Goal: Information Seeking & Learning: Learn about a topic

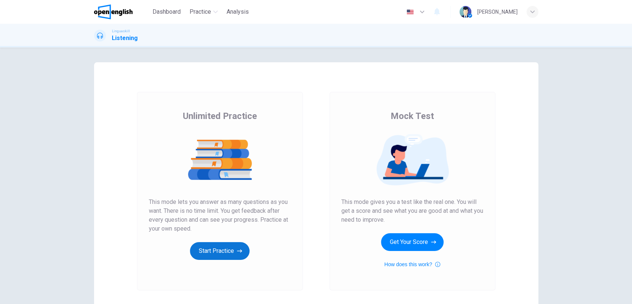
click at [227, 248] on button "Start Practice" at bounding box center [220, 251] width 60 height 18
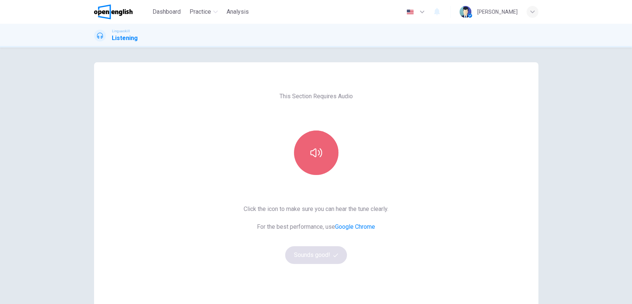
click at [320, 157] on button "button" at bounding box center [316, 152] width 44 height 44
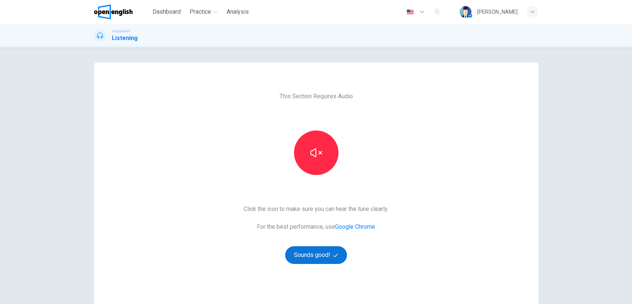
click at [315, 255] on button "Sounds good!" at bounding box center [316, 255] width 62 height 18
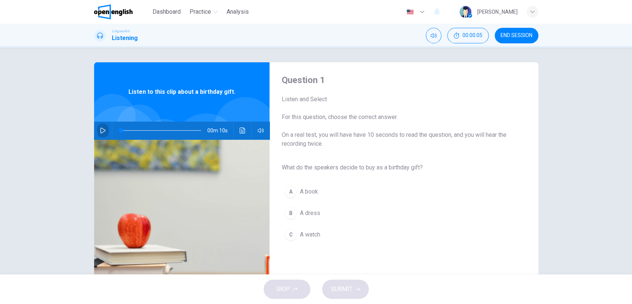
click at [100, 130] on icon "button" at bounding box center [103, 130] width 6 height 6
click at [101, 131] on icon "button" at bounding box center [102, 130] width 5 height 6
click at [287, 193] on div "A" at bounding box center [291, 191] width 12 height 12
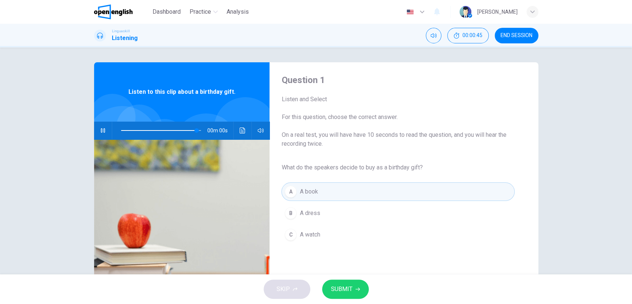
type input "*"
click at [352, 286] on button "SUBMIT" at bounding box center [345, 288] width 47 height 19
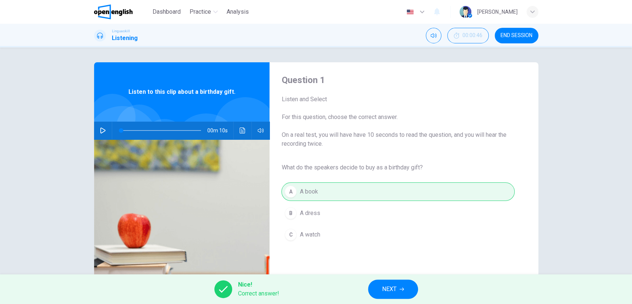
click at [401, 288] on icon "button" at bounding box center [402, 288] width 4 height 3
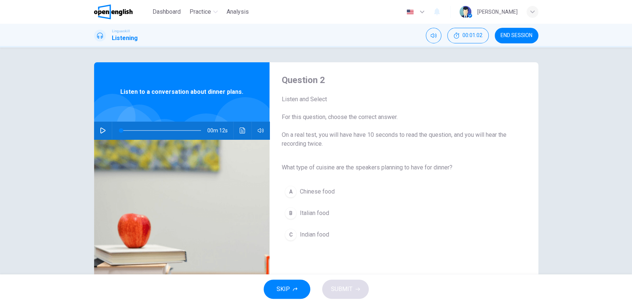
click at [101, 132] on icon "button" at bounding box center [102, 130] width 5 height 6
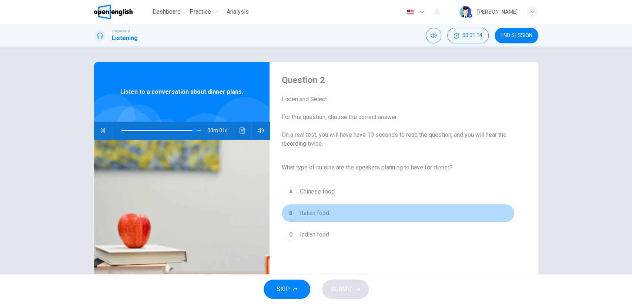
click at [285, 210] on div "B" at bounding box center [291, 213] width 12 height 12
type input "*"
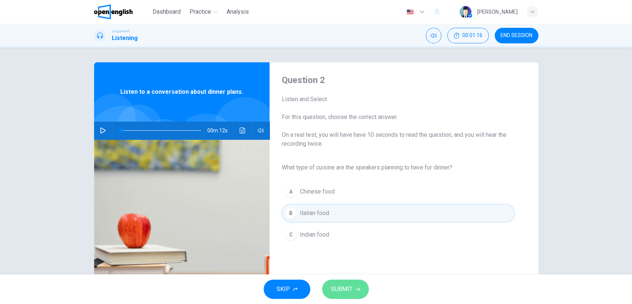
click at [343, 290] on span "SUBMIT" at bounding box center [341, 289] width 21 height 10
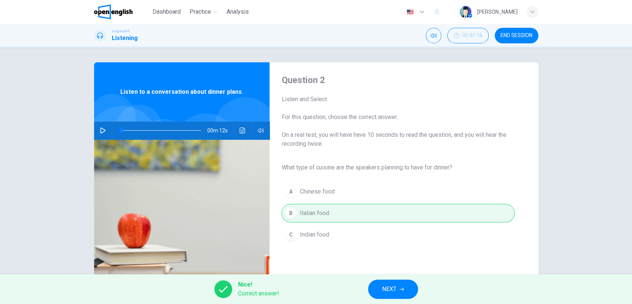
click at [398, 286] on button "NEXT" at bounding box center [393, 288] width 50 height 19
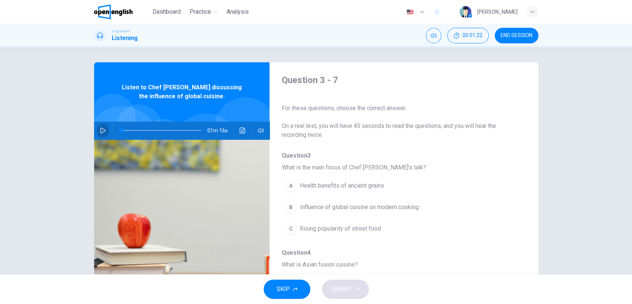
click at [101, 129] on icon "button" at bounding box center [102, 130] width 5 height 6
click at [291, 206] on div "B" at bounding box center [291, 207] width 12 height 12
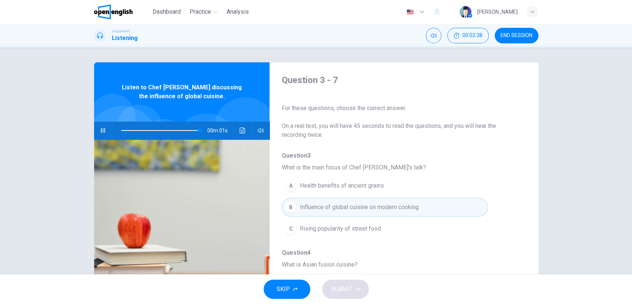
click at [292, 288] on button "SKIP" at bounding box center [287, 288] width 47 height 19
type input "*"
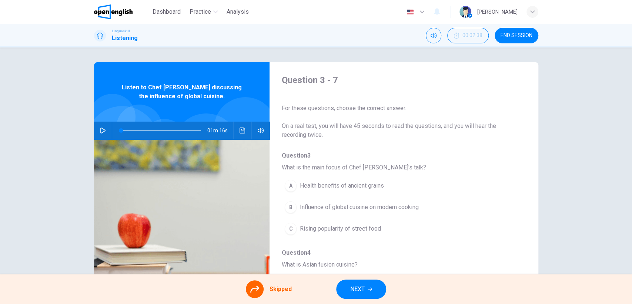
click at [289, 204] on div "A Health benefits of ancient grains B Influence of global cuisine on modern coo…" at bounding box center [397, 207] width 233 height 64
click at [353, 287] on span "NEXT" at bounding box center [357, 289] width 14 height 10
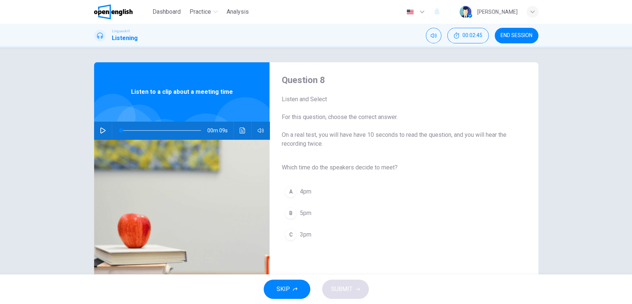
click at [100, 128] on icon "button" at bounding box center [102, 130] width 5 height 6
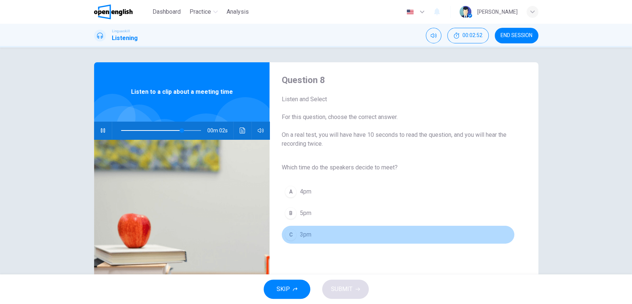
click at [288, 236] on div "C" at bounding box center [291, 234] width 12 height 12
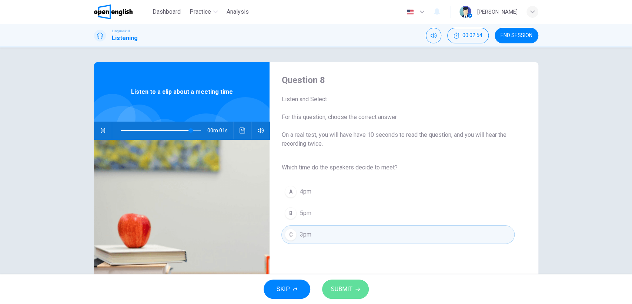
click at [346, 287] on span "SUBMIT" at bounding box center [341, 289] width 21 height 10
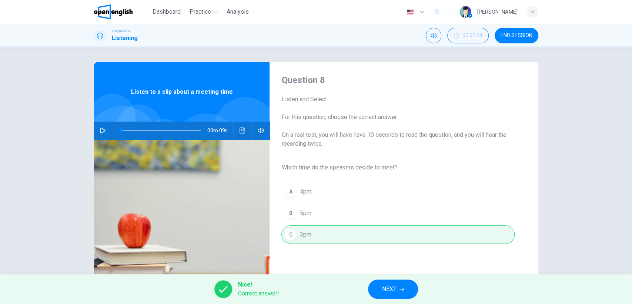
click at [390, 290] on span "NEXT" at bounding box center [389, 289] width 14 height 10
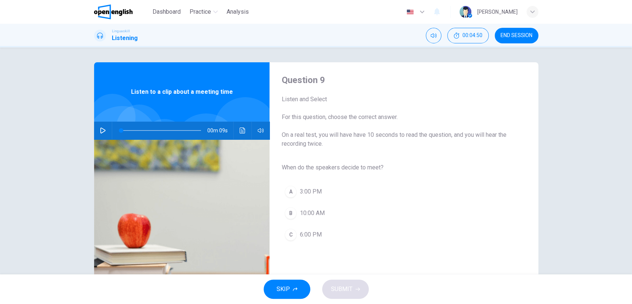
click at [100, 130] on icon "button" at bounding box center [103, 130] width 6 height 6
type input "*"
click at [290, 192] on div "A" at bounding box center [291, 191] width 12 height 12
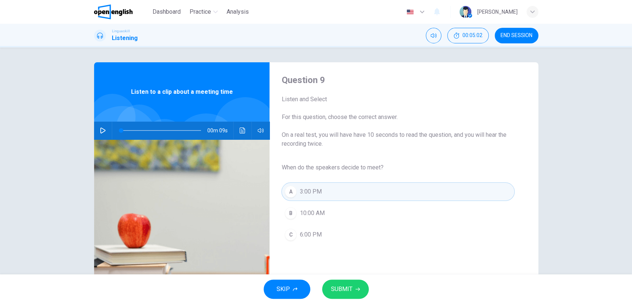
click at [343, 288] on span "SUBMIT" at bounding box center [341, 289] width 21 height 10
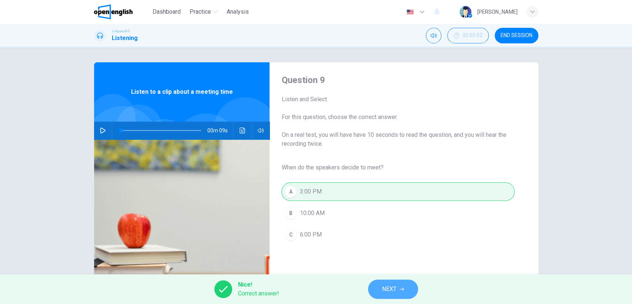
click at [391, 289] on span "NEXT" at bounding box center [389, 289] width 14 height 10
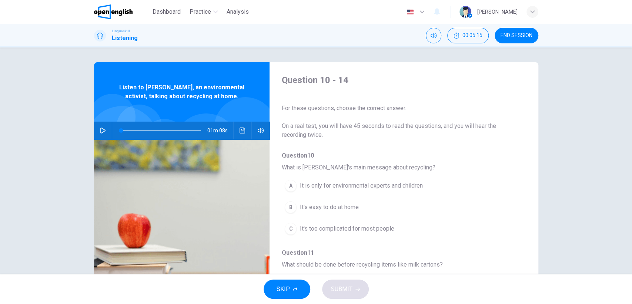
click at [102, 131] on icon "button" at bounding box center [102, 130] width 5 height 6
click at [290, 228] on div "C" at bounding box center [291, 229] width 12 height 12
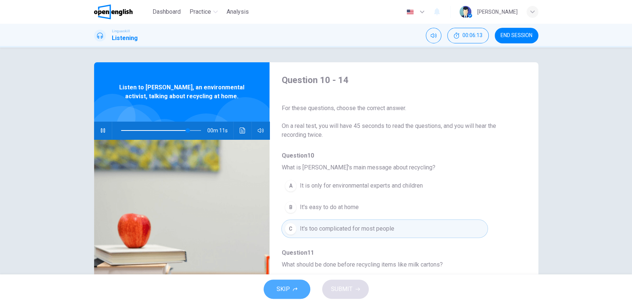
click at [296, 288] on icon "button" at bounding box center [295, 289] width 4 height 4
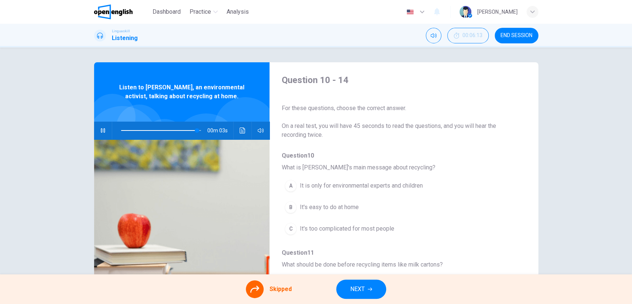
type input "**"
click at [356, 287] on span "NEXT" at bounding box center [357, 289] width 14 height 10
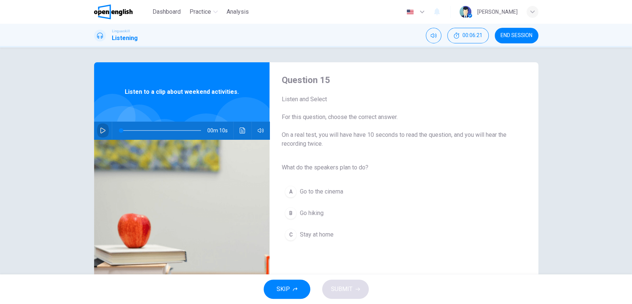
click at [101, 128] on icon "button" at bounding box center [103, 130] width 6 height 6
type input "*"
click at [288, 214] on div "B" at bounding box center [291, 213] width 12 height 12
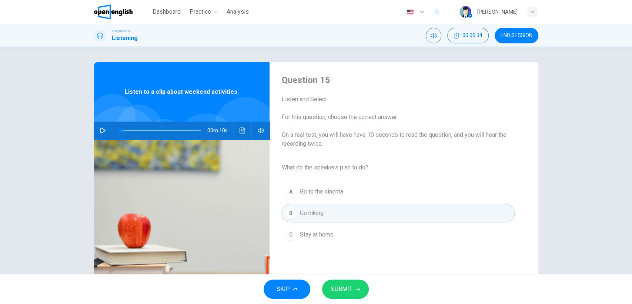
click at [343, 288] on span "SUBMIT" at bounding box center [341, 289] width 21 height 10
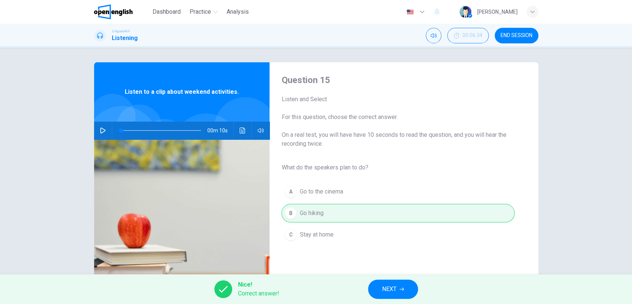
click at [383, 291] on span "NEXT" at bounding box center [389, 289] width 14 height 10
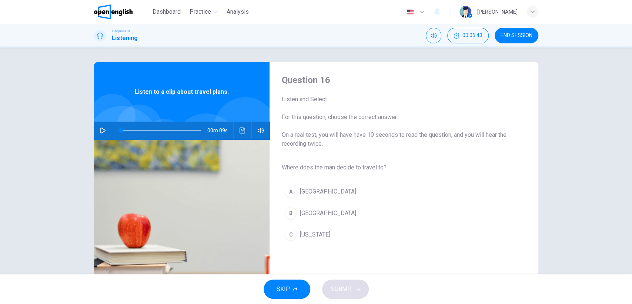
click at [97, 128] on button "button" at bounding box center [103, 130] width 12 height 18
type input "*"
click at [289, 214] on div "B" at bounding box center [291, 213] width 12 height 12
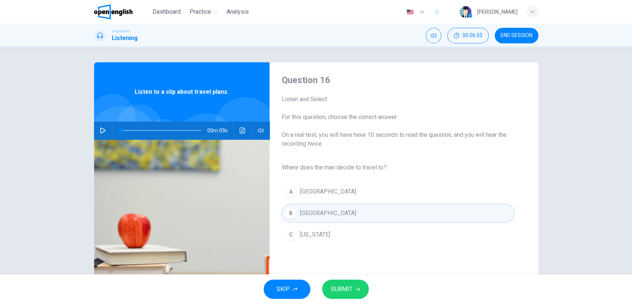
click at [344, 286] on span "SUBMIT" at bounding box center [341, 289] width 21 height 10
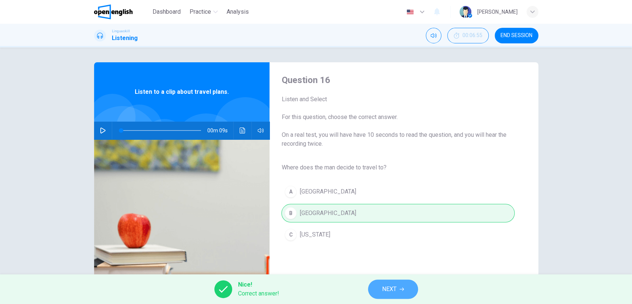
click at [397, 287] on span "NEXT" at bounding box center [389, 289] width 14 height 10
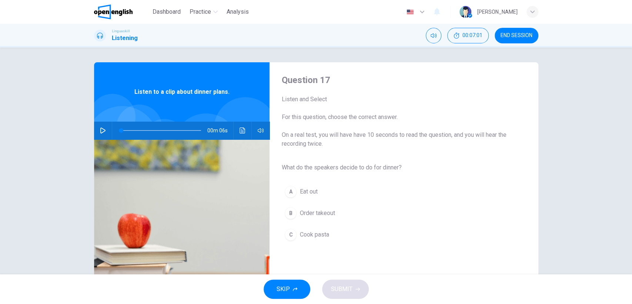
click at [94, 131] on div "00m 06s" at bounding box center [182, 130] width 176 height 18
click at [100, 128] on icon "button" at bounding box center [103, 130] width 6 height 6
click at [100, 128] on icon "button" at bounding box center [102, 130] width 5 height 6
type input "*"
click at [293, 230] on button "C Cook pasta" at bounding box center [397, 234] width 233 height 19
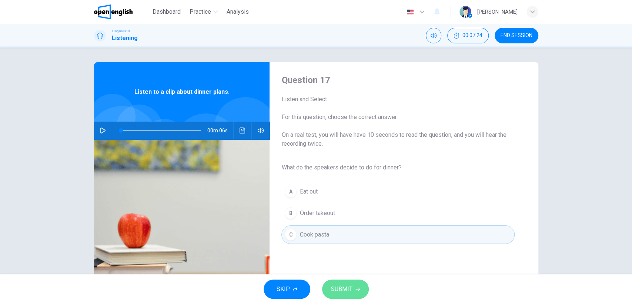
click at [344, 285] on span "SUBMIT" at bounding box center [341, 289] width 21 height 10
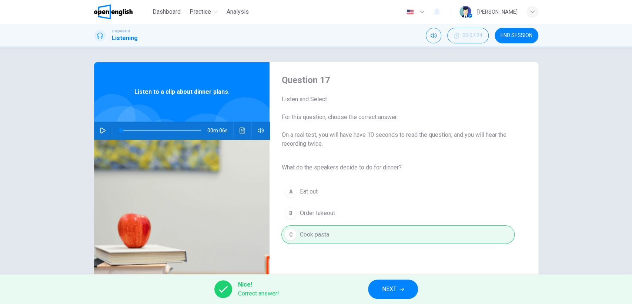
click at [399, 289] on button "NEXT" at bounding box center [393, 288] width 50 height 19
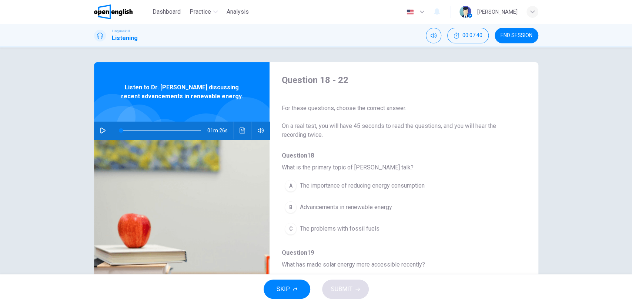
click at [100, 128] on icon "button" at bounding box center [103, 130] width 6 height 6
drag, startPoint x: 145, startPoint y: 129, endPoint x: 99, endPoint y: 131, distance: 46.0
click at [99, 131] on div "01m 26s" at bounding box center [182, 130] width 176 height 18
type input "*"
click at [291, 185] on div "A" at bounding box center [291, 186] width 12 height 12
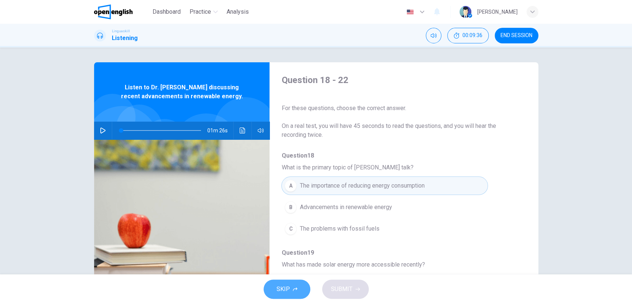
click at [281, 288] on span "SKIP" at bounding box center [283, 289] width 13 height 10
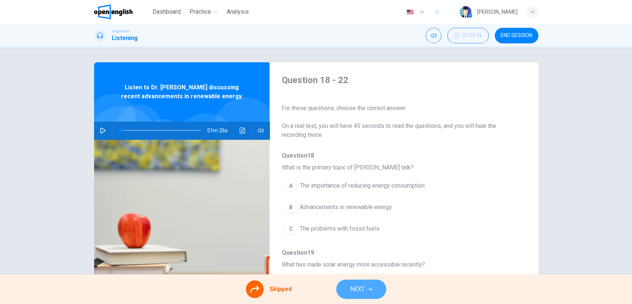
click at [355, 283] on button "NEXT" at bounding box center [361, 288] width 50 height 19
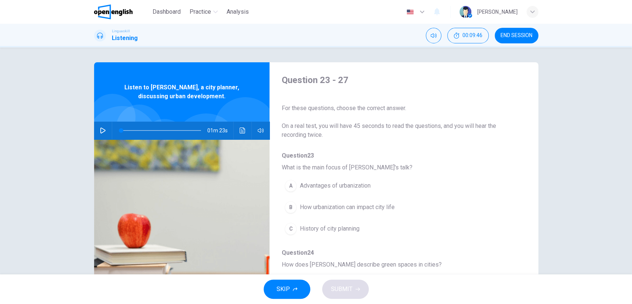
click at [101, 128] on icon "button" at bounding box center [102, 130] width 5 height 6
click at [288, 227] on div "C" at bounding box center [291, 229] width 12 height 12
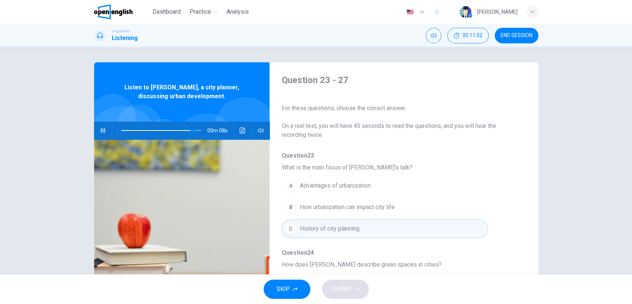
click at [290, 289] on button "SKIP" at bounding box center [287, 288] width 47 height 19
type input "**"
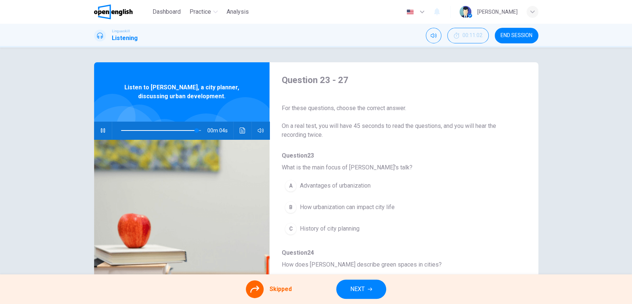
click at [353, 288] on span "NEXT" at bounding box center [357, 289] width 14 height 10
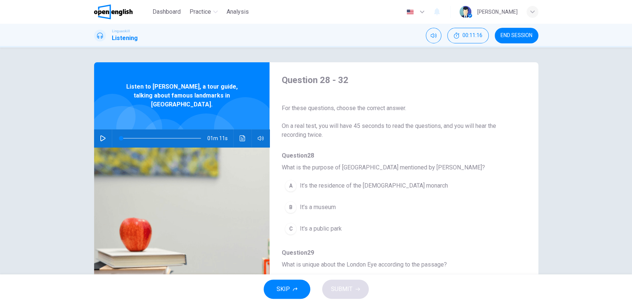
click at [98, 129] on button "button" at bounding box center [103, 138] width 12 height 18
type input "*"
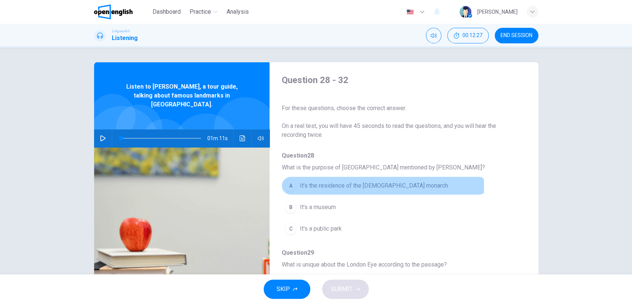
click at [290, 188] on div "A" at bounding box center [291, 186] width 12 height 12
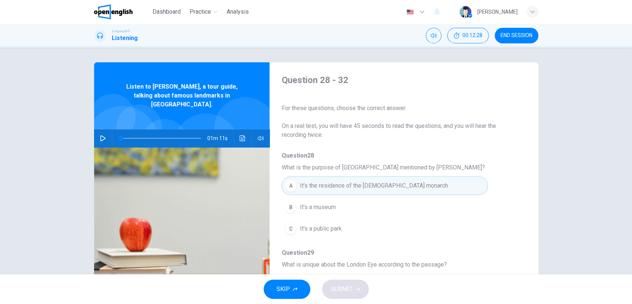
click at [292, 284] on button "SKIP" at bounding box center [287, 288] width 47 height 19
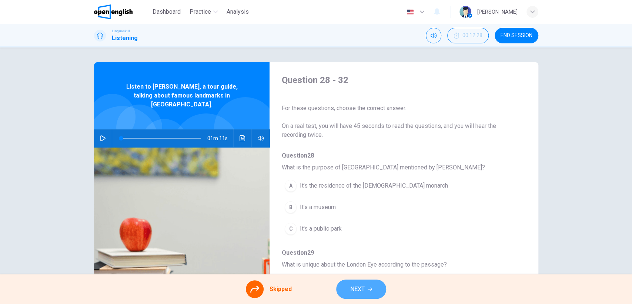
click at [359, 288] on span "NEXT" at bounding box center [357, 289] width 14 height 10
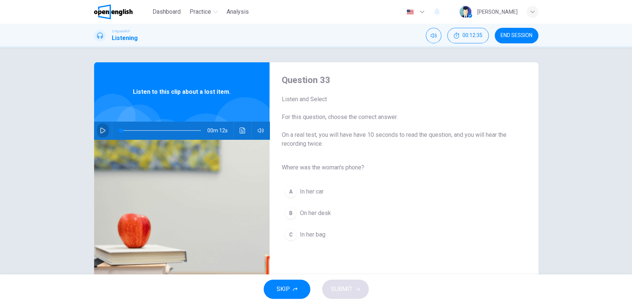
click at [102, 128] on icon "button" at bounding box center [103, 130] width 6 height 6
type input "*"
click at [288, 234] on div "C" at bounding box center [291, 234] width 12 height 12
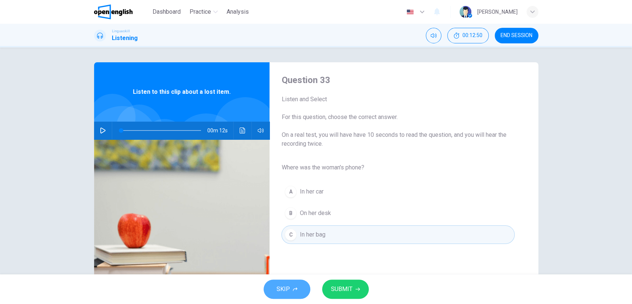
click at [294, 285] on button "SKIP" at bounding box center [287, 288] width 47 height 19
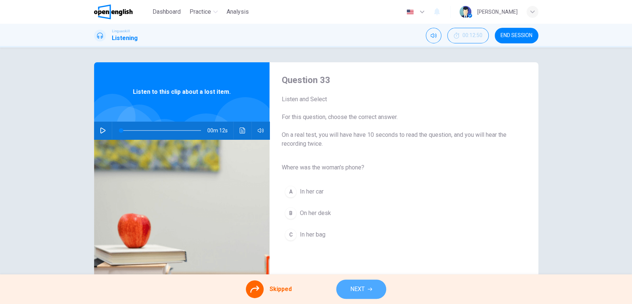
click at [358, 288] on span "NEXT" at bounding box center [357, 289] width 14 height 10
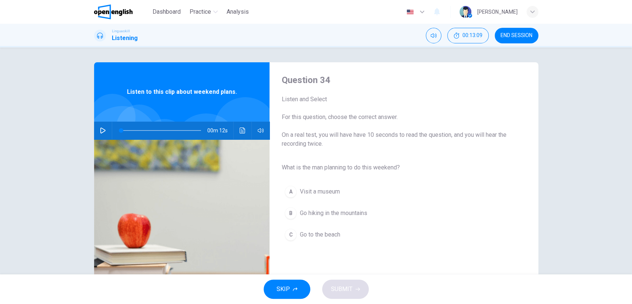
click at [100, 131] on icon "button" at bounding box center [103, 130] width 6 height 6
click at [289, 212] on div "B" at bounding box center [291, 213] width 12 height 12
type input "*"
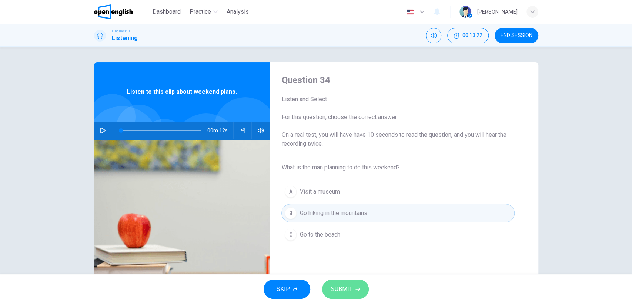
click at [344, 288] on span "SUBMIT" at bounding box center [341, 289] width 21 height 10
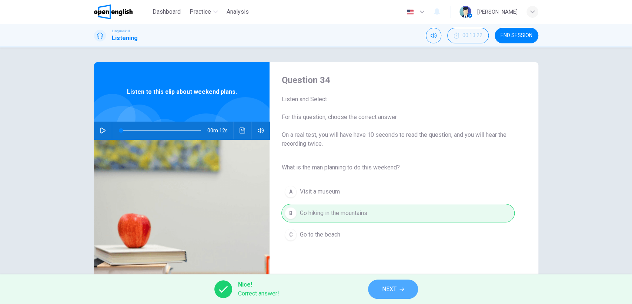
click at [407, 293] on button "NEXT" at bounding box center [393, 288] width 50 height 19
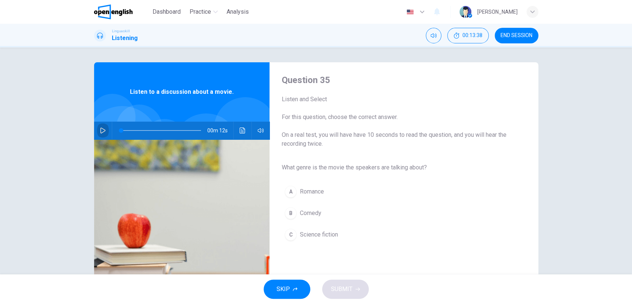
click at [103, 129] on icon "button" at bounding box center [103, 130] width 6 height 6
type input "*"
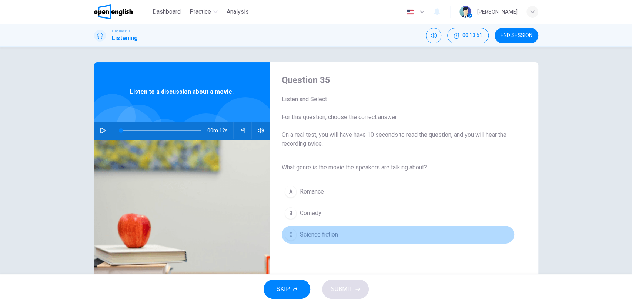
click at [291, 234] on div "C" at bounding box center [291, 234] width 12 height 12
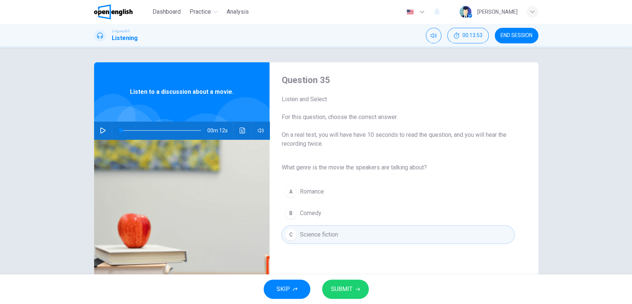
click at [344, 288] on span "SUBMIT" at bounding box center [341, 289] width 21 height 10
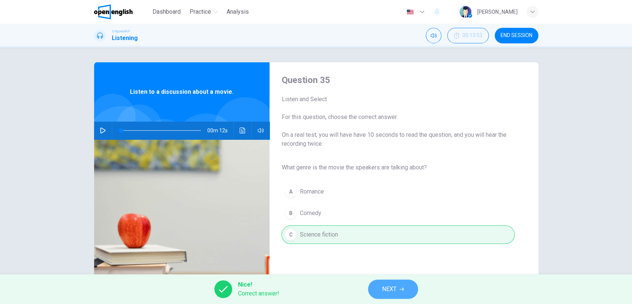
click at [399, 290] on button "NEXT" at bounding box center [393, 288] width 50 height 19
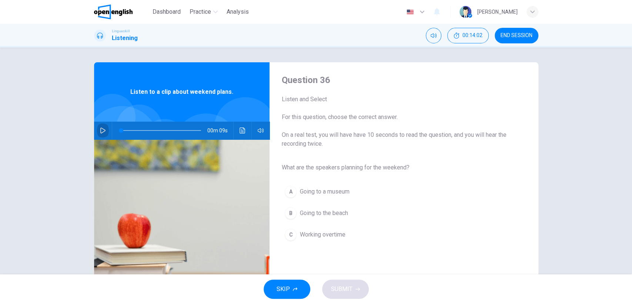
click at [101, 132] on icon "button" at bounding box center [103, 130] width 6 height 6
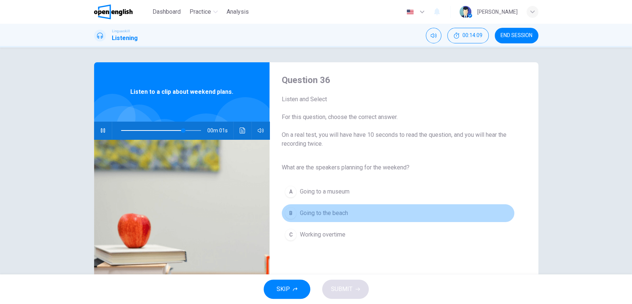
click at [288, 213] on div "B" at bounding box center [291, 213] width 12 height 12
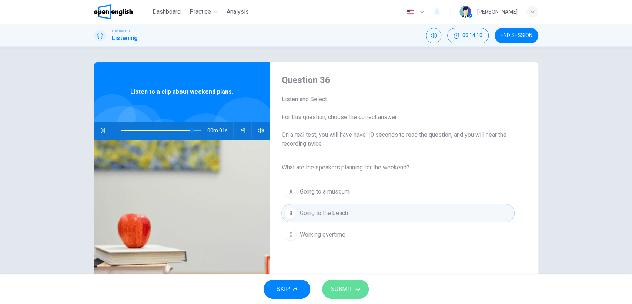
click at [342, 285] on span "SUBMIT" at bounding box center [341, 289] width 21 height 10
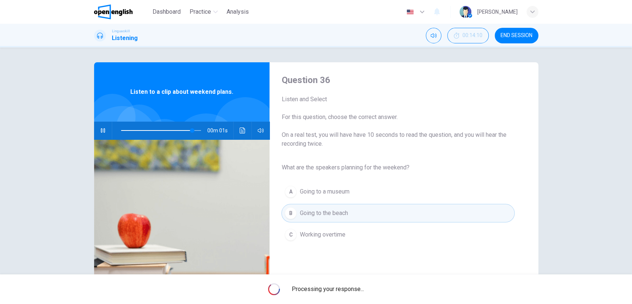
type input "*"
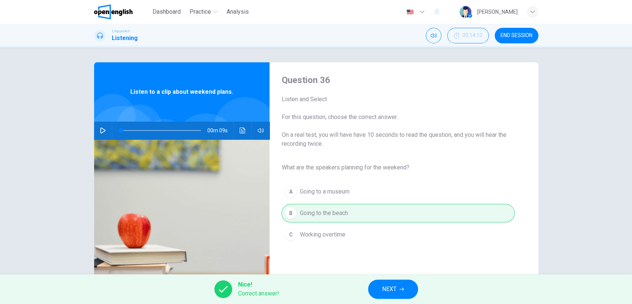
click at [399, 285] on button "NEXT" at bounding box center [393, 288] width 50 height 19
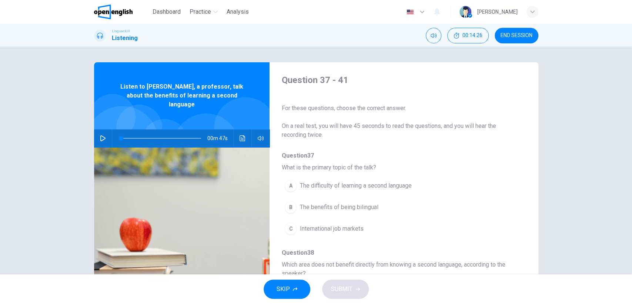
click at [100, 135] on icon "button" at bounding box center [103, 138] width 6 height 6
drag, startPoint x: 140, startPoint y: 127, endPoint x: 115, endPoint y: 128, distance: 25.6
click at [119, 136] on span at bounding box center [121, 138] width 4 height 4
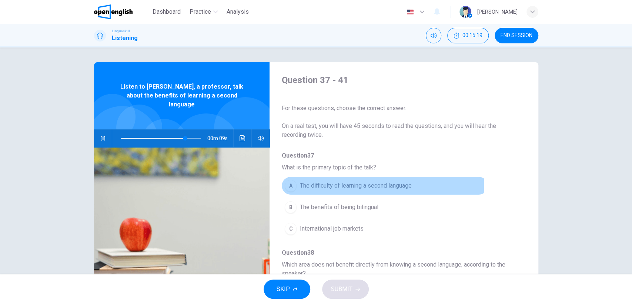
click at [287, 184] on div "A" at bounding box center [291, 186] width 12 height 12
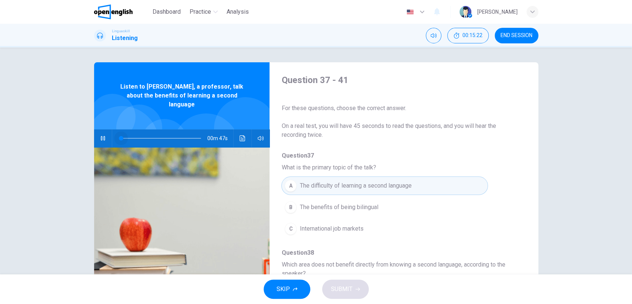
drag, startPoint x: 186, startPoint y: 129, endPoint x: 102, endPoint y: 132, distance: 84.1
click at [102, 132] on div "00m 47s" at bounding box center [182, 138] width 176 height 18
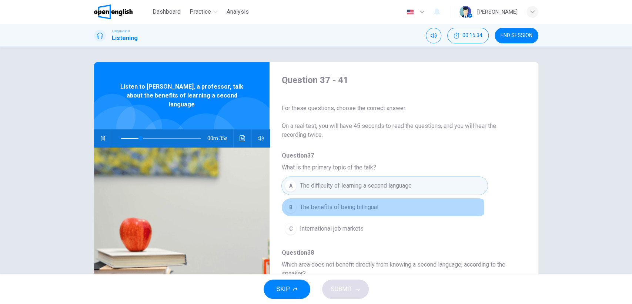
click at [288, 207] on div "B" at bounding box center [291, 207] width 12 height 12
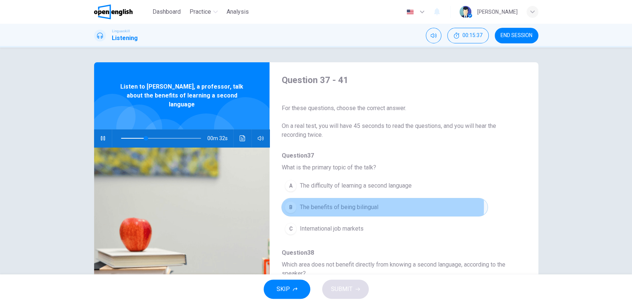
click at [296, 206] on button "B The benefits of being bilingual" at bounding box center [384, 207] width 206 height 19
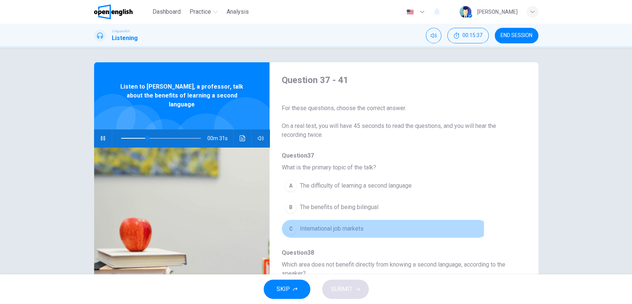
click at [289, 227] on div "C" at bounding box center [291, 229] width 12 height 12
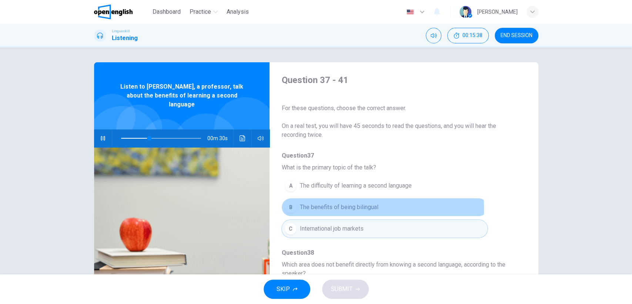
click at [290, 208] on div "B" at bounding box center [291, 207] width 12 height 12
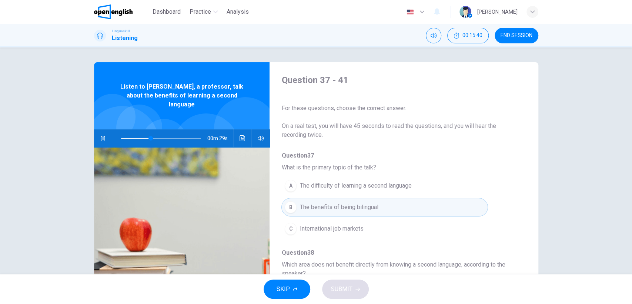
click at [290, 187] on div "A" at bounding box center [291, 186] width 12 height 12
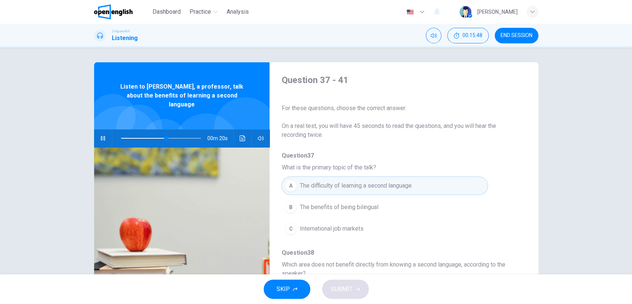
click at [288, 206] on div "B" at bounding box center [291, 207] width 12 height 12
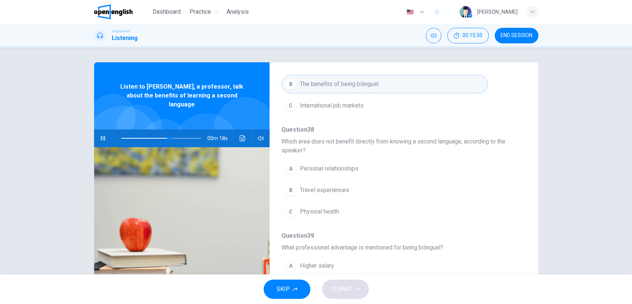
scroll to position [123, 0]
click at [290, 190] on div "B" at bounding box center [291, 190] width 12 height 12
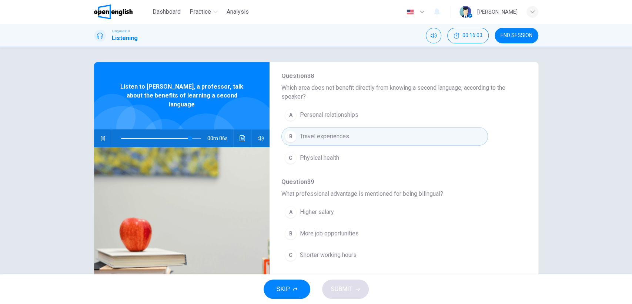
scroll to position [205, 0]
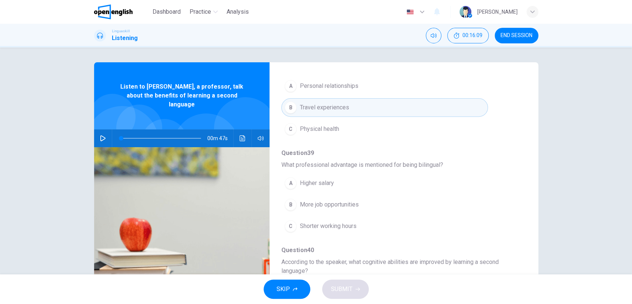
click at [290, 203] on div "B" at bounding box center [291, 204] width 12 height 12
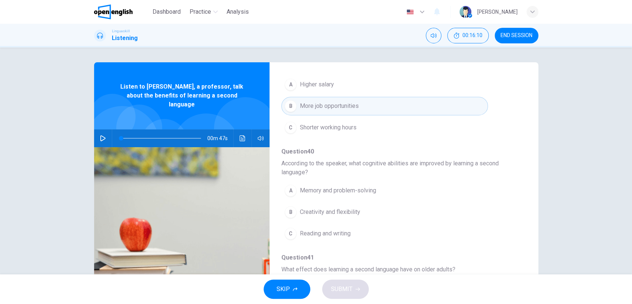
scroll to position [329, 0]
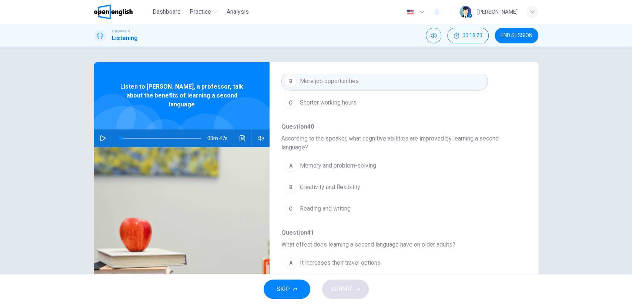
click at [100, 135] on icon "button" at bounding box center [103, 138] width 6 height 6
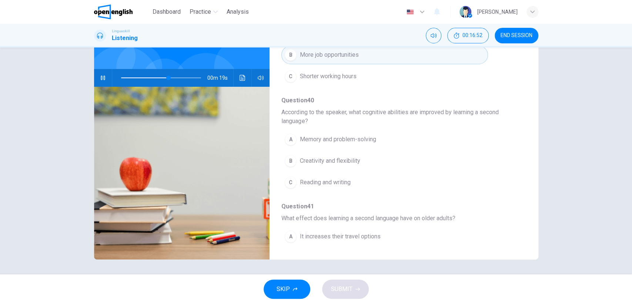
scroll to position [254, 0]
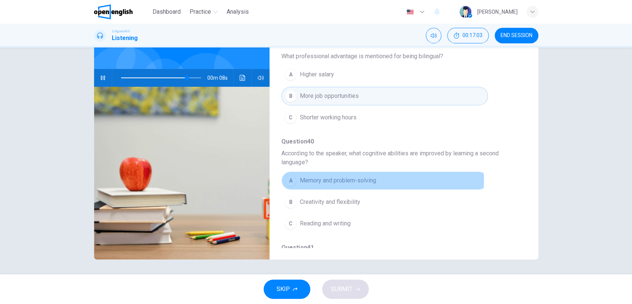
drag, startPoint x: 291, startPoint y: 179, endPoint x: 304, endPoint y: 178, distance: 13.0
click at [291, 179] on div "A" at bounding box center [291, 180] width 12 height 12
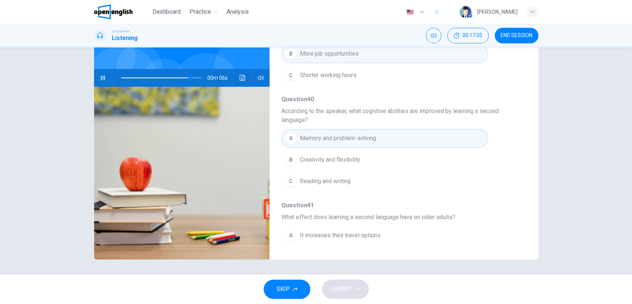
scroll to position [336, 0]
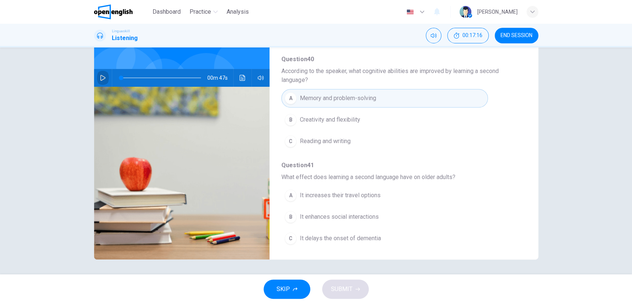
click at [103, 75] on icon "button" at bounding box center [103, 78] width 6 height 6
drag, startPoint x: 118, startPoint y: 69, endPoint x: 178, endPoint y: 71, distance: 60.8
click at [178, 76] on span at bounding box center [180, 78] width 4 height 4
type input "*"
click at [288, 214] on div "B" at bounding box center [291, 217] width 12 height 12
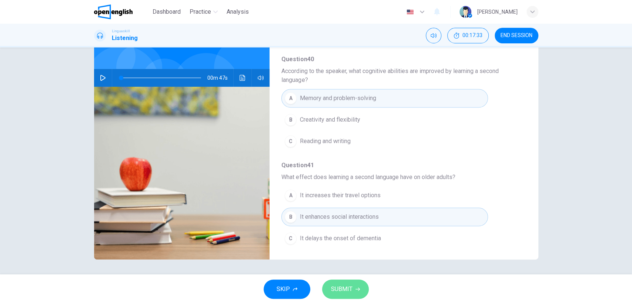
click at [344, 291] on span "SUBMIT" at bounding box center [341, 289] width 21 height 10
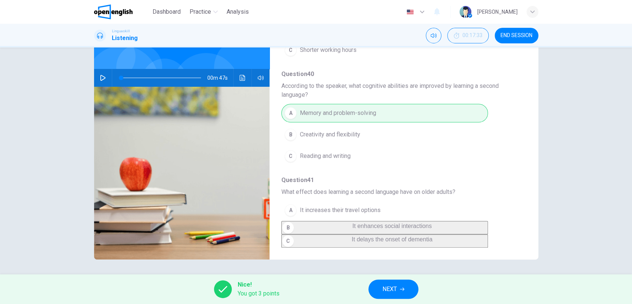
click at [392, 284] on span "NEXT" at bounding box center [389, 289] width 14 height 10
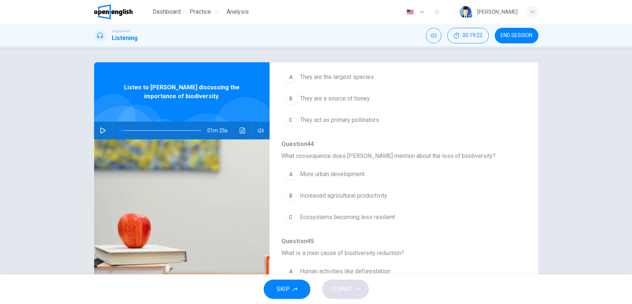
scroll to position [123, 0]
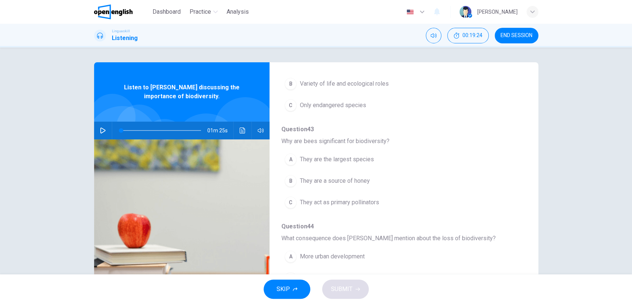
click at [284, 285] on span "SKIP" at bounding box center [283, 289] width 13 height 10
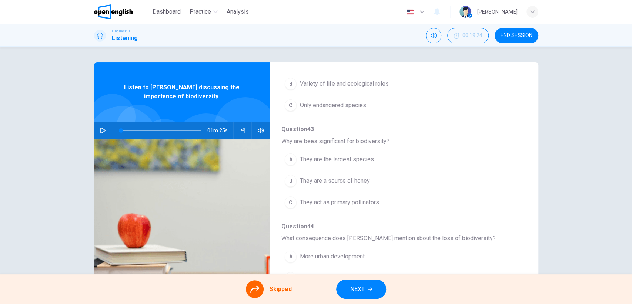
click at [347, 285] on button "NEXT" at bounding box center [361, 288] width 50 height 19
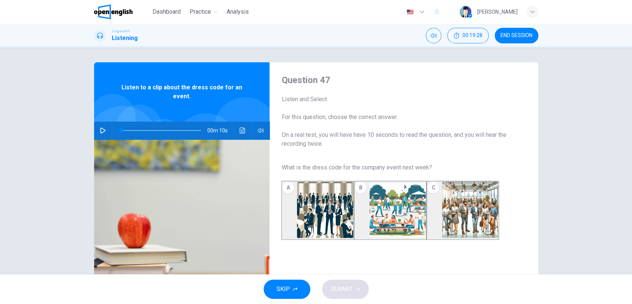
scroll to position [0, 0]
click at [101, 129] on icon "button" at bounding box center [102, 130] width 5 height 6
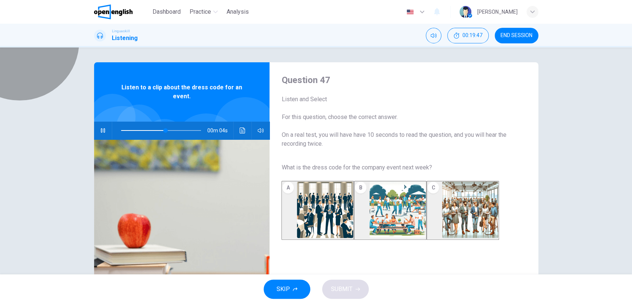
click at [454, 223] on img "button" at bounding box center [470, 209] width 56 height 56
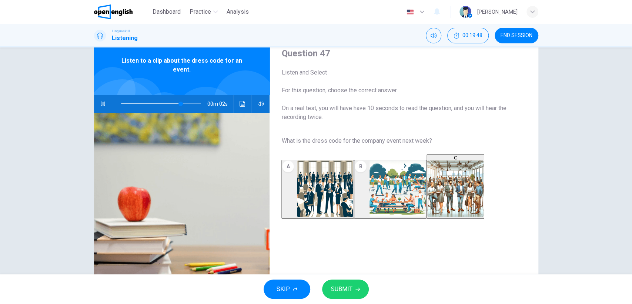
scroll to position [41, 0]
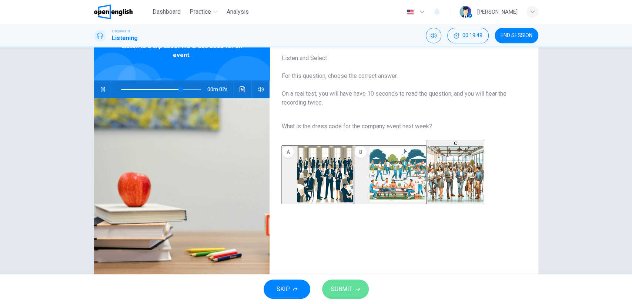
click at [354, 284] on button "SUBMIT" at bounding box center [345, 288] width 47 height 19
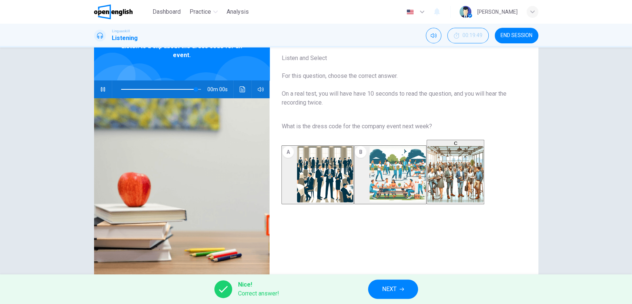
type input "*"
click at [387, 289] on span "NEXT" at bounding box center [389, 289] width 14 height 10
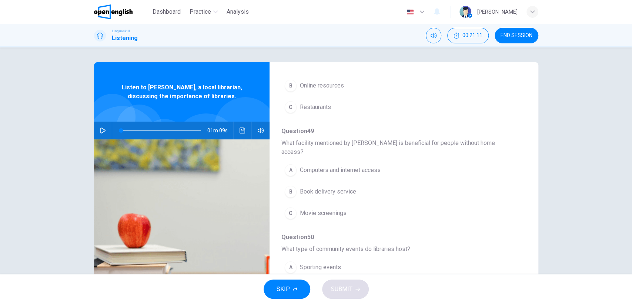
scroll to position [123, 0]
click at [100, 129] on icon "button" at bounding box center [103, 130] width 6 height 6
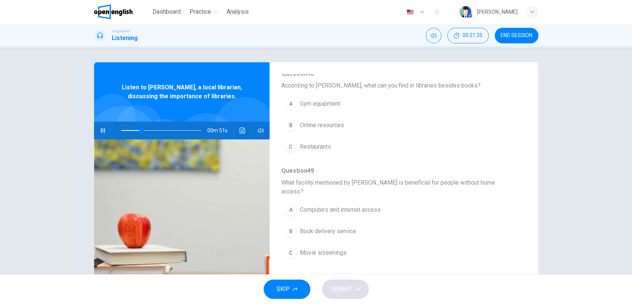
scroll to position [82, 0]
click at [293, 203] on div "A" at bounding box center [291, 209] width 12 height 12
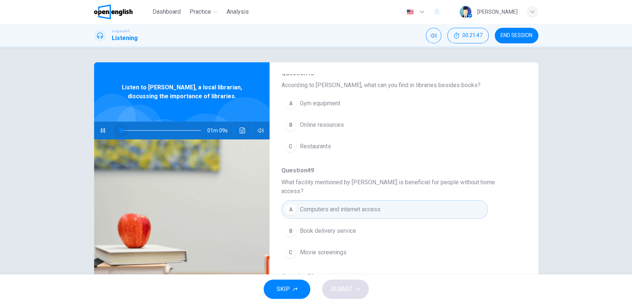
drag, startPoint x: 154, startPoint y: 130, endPoint x: 116, endPoint y: 133, distance: 38.6
click at [119, 133] on span at bounding box center [121, 130] width 4 height 4
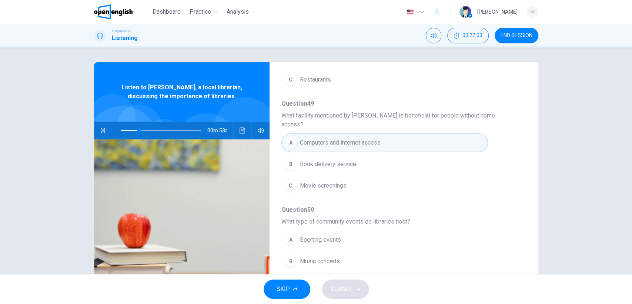
scroll to position [123, 0]
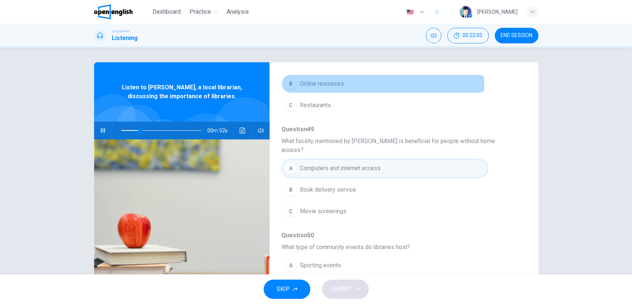
drag, startPoint x: 288, startPoint y: 87, endPoint x: 293, endPoint y: 94, distance: 9.6
click at [288, 87] on div "B" at bounding box center [291, 84] width 12 height 12
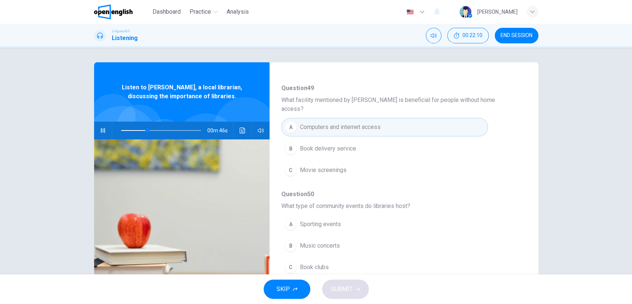
scroll to position [205, 0]
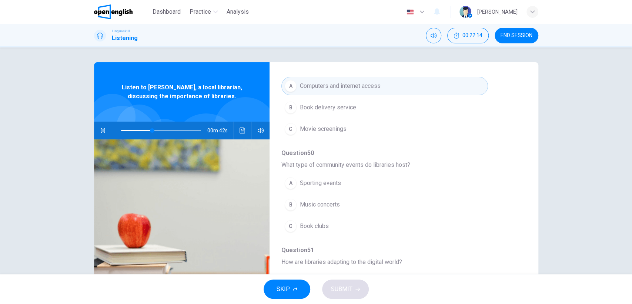
click at [288, 220] on div "C" at bounding box center [291, 226] width 12 height 12
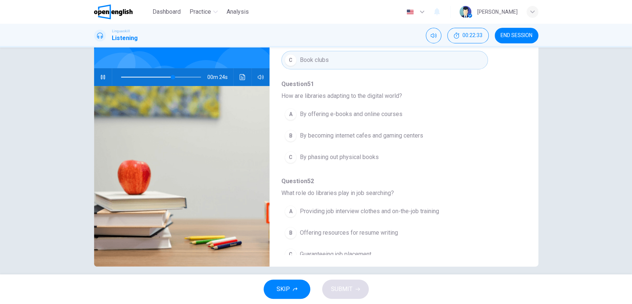
scroll to position [60, 0]
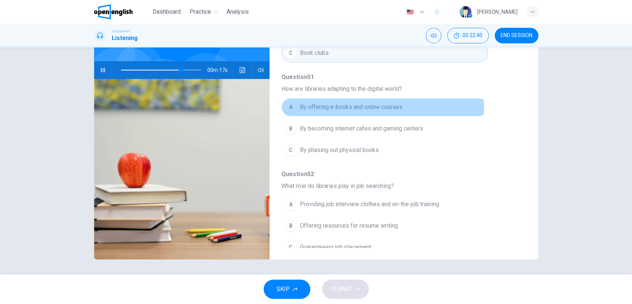
click at [288, 101] on div "A" at bounding box center [291, 107] width 12 height 12
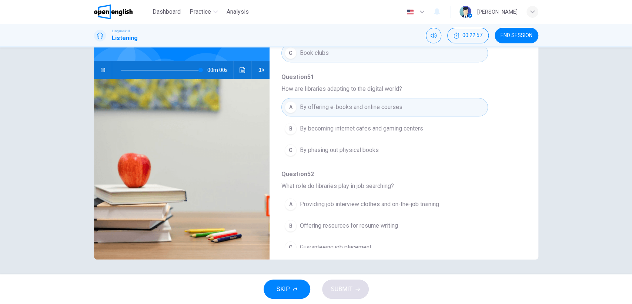
type input "*"
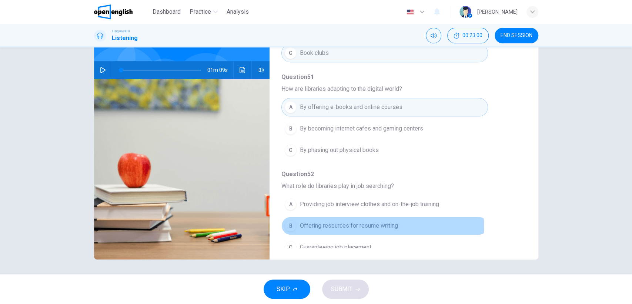
click at [289, 220] on div "B" at bounding box center [291, 226] width 12 height 12
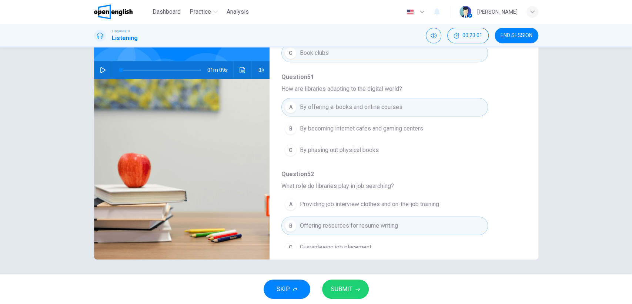
click at [349, 285] on span "SUBMIT" at bounding box center [341, 289] width 21 height 10
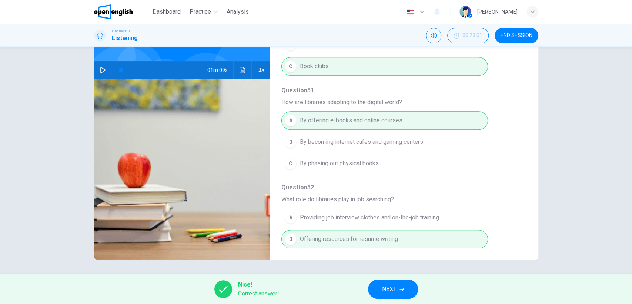
scroll to position [318, 0]
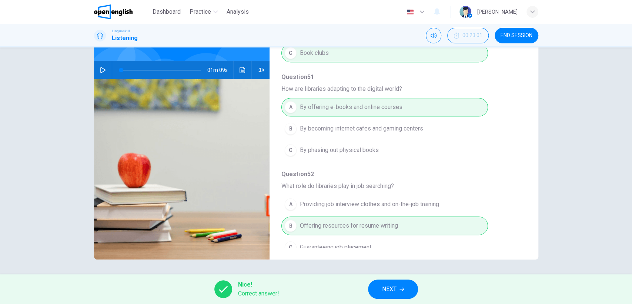
click at [398, 285] on button "NEXT" at bounding box center [393, 288] width 50 height 19
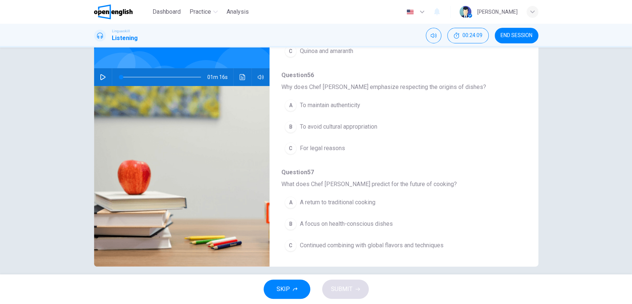
scroll to position [60, 0]
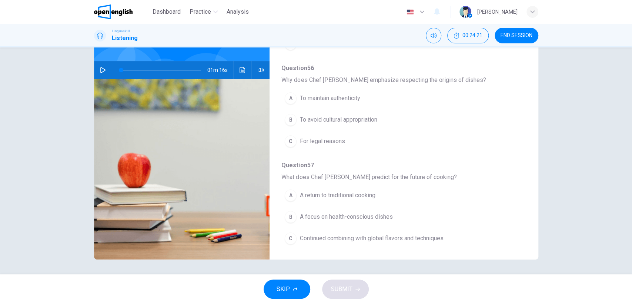
click at [102, 69] on icon "button" at bounding box center [103, 70] width 6 height 6
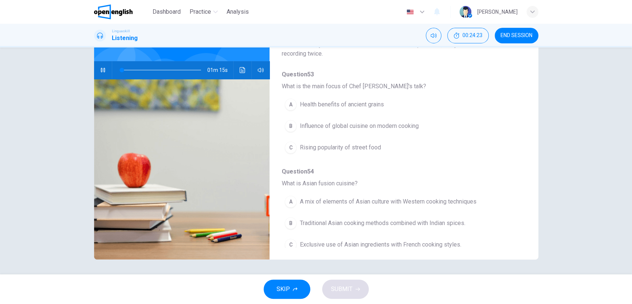
scroll to position [0, 0]
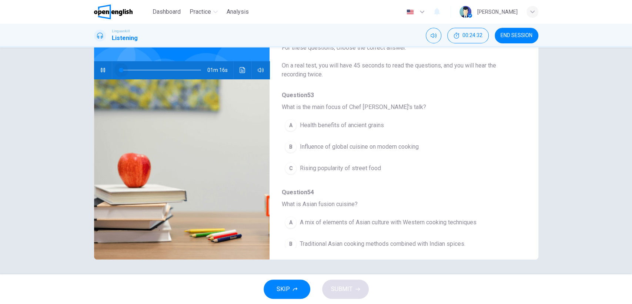
drag, startPoint x: 127, startPoint y: 69, endPoint x: 116, endPoint y: 72, distance: 12.0
click at [119, 72] on span at bounding box center [121, 70] width 4 height 4
click at [290, 144] on div "B" at bounding box center [291, 147] width 12 height 12
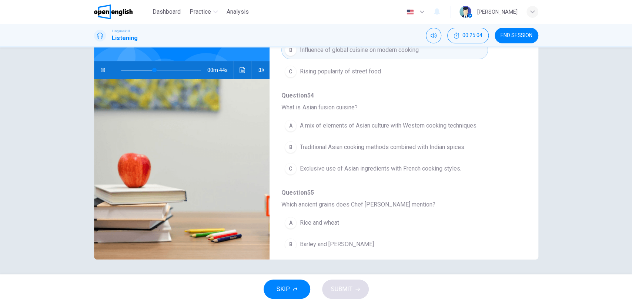
scroll to position [82, 0]
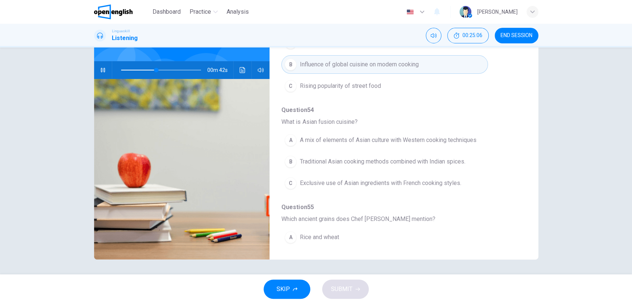
click at [288, 140] on div "A" at bounding box center [291, 140] width 12 height 12
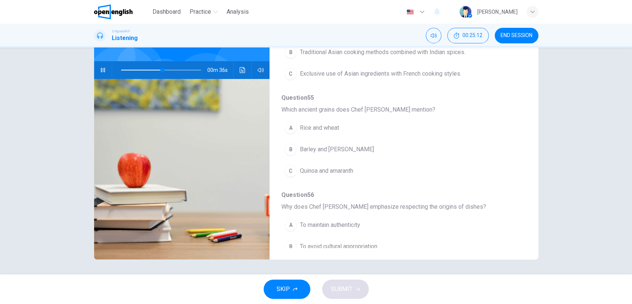
scroll to position [205, 0]
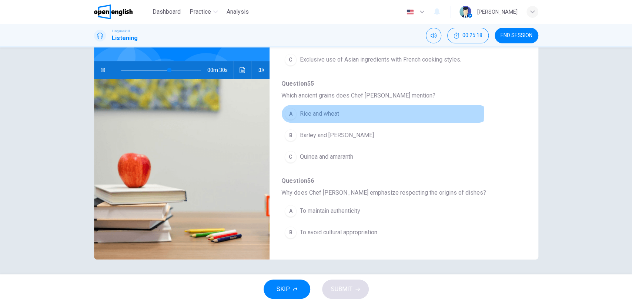
click at [292, 111] on div "A" at bounding box center [291, 114] width 12 height 12
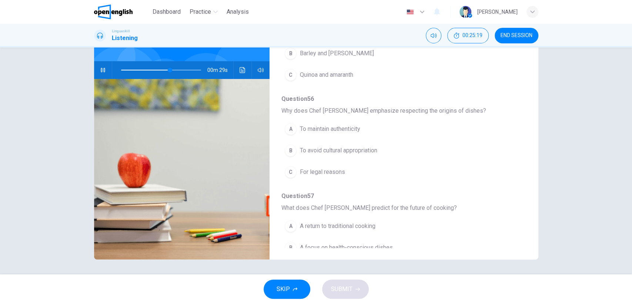
scroll to position [288, 0]
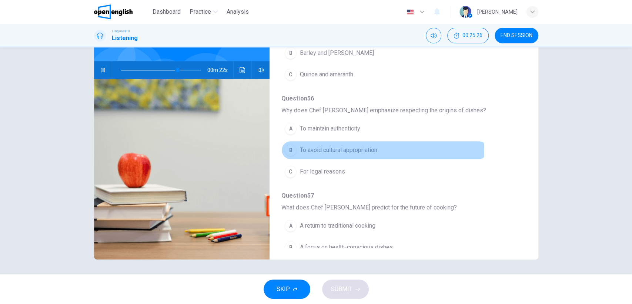
click at [287, 149] on div "B" at bounding box center [291, 150] width 12 height 12
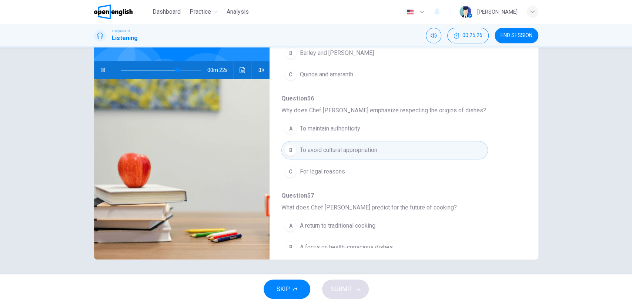
scroll to position [318, 0]
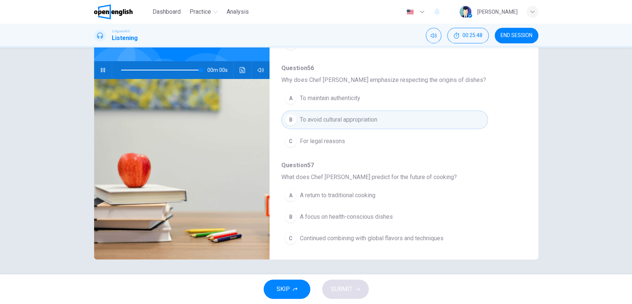
type input "*"
drag, startPoint x: 286, startPoint y: 238, endPoint x: 294, endPoint y: 226, distance: 14.2
click at [287, 239] on div "C" at bounding box center [291, 238] width 12 height 12
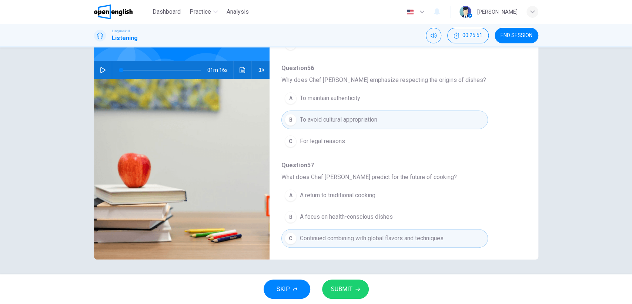
click at [350, 289] on span "SUBMIT" at bounding box center [341, 289] width 21 height 10
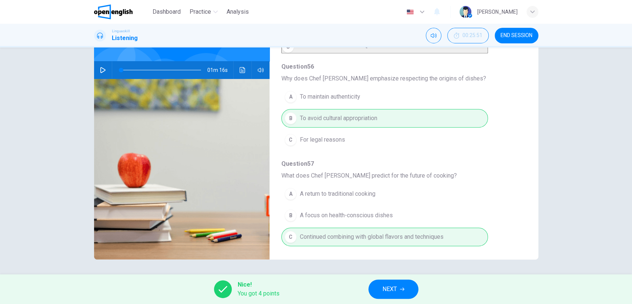
click at [393, 288] on span "NEXT" at bounding box center [389, 289] width 14 height 10
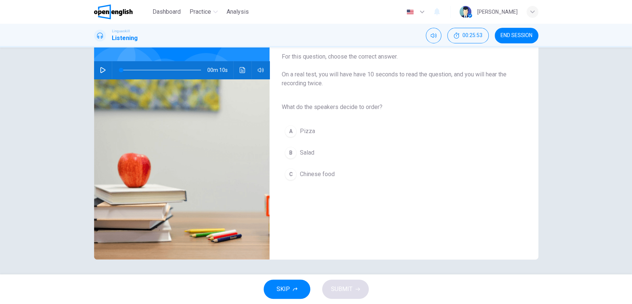
scroll to position [0, 0]
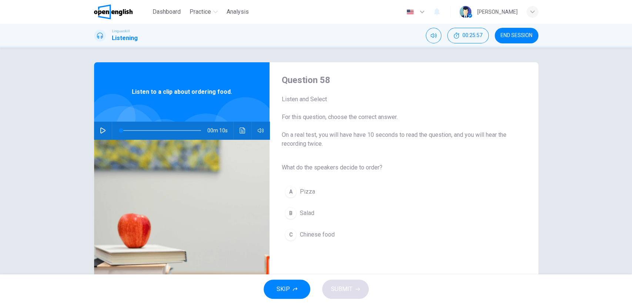
click at [100, 130] on icon "button" at bounding box center [102, 130] width 5 height 6
type input "*"
click at [288, 212] on div "B" at bounding box center [291, 213] width 12 height 12
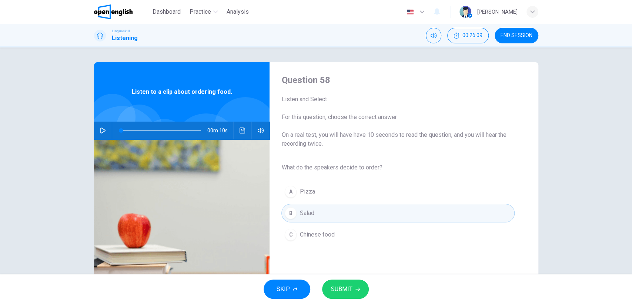
click at [341, 285] on span "SUBMIT" at bounding box center [341, 289] width 21 height 10
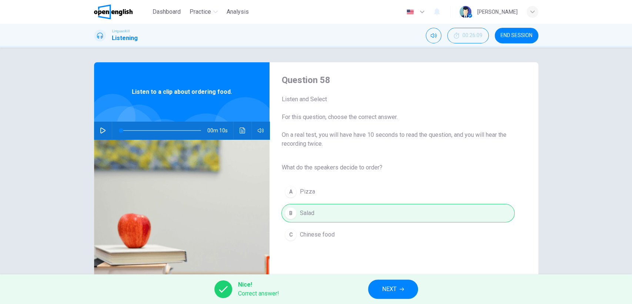
click at [390, 290] on span "NEXT" at bounding box center [389, 289] width 14 height 10
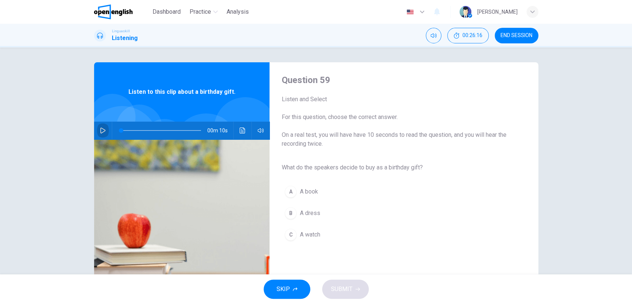
click at [103, 130] on icon "button" at bounding box center [103, 130] width 6 height 6
type input "*"
click at [288, 192] on div "A" at bounding box center [291, 191] width 12 height 12
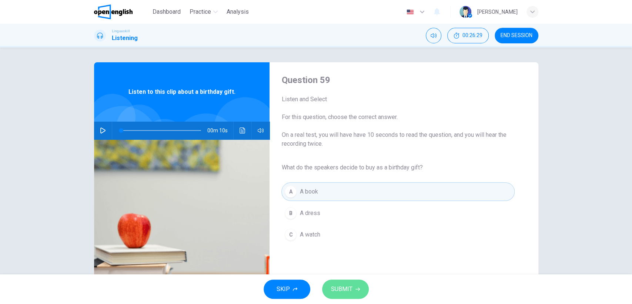
click at [347, 286] on span "SUBMIT" at bounding box center [341, 289] width 21 height 10
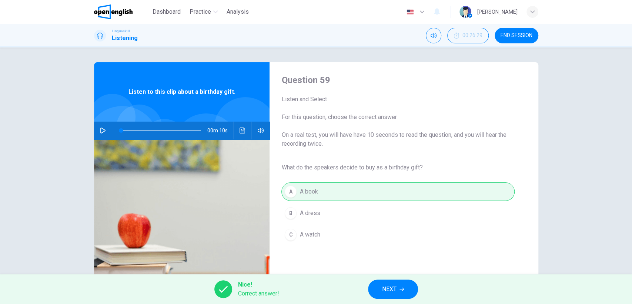
click at [392, 288] on span "NEXT" at bounding box center [389, 289] width 14 height 10
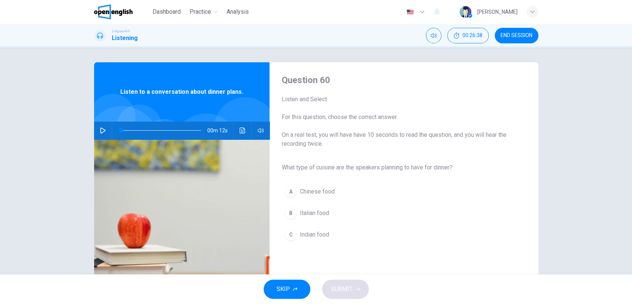
click at [100, 129] on icon "button" at bounding box center [103, 130] width 6 height 6
type input "*"
click at [287, 211] on div "B" at bounding box center [291, 213] width 12 height 12
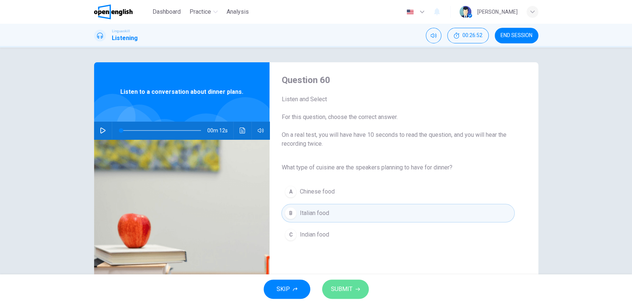
click at [350, 288] on span "SUBMIT" at bounding box center [341, 289] width 21 height 10
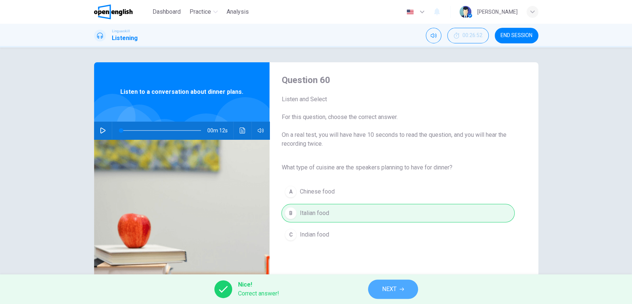
click at [384, 288] on span "NEXT" at bounding box center [389, 289] width 14 height 10
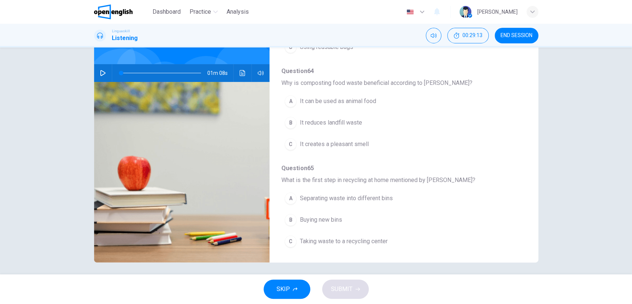
scroll to position [60, 0]
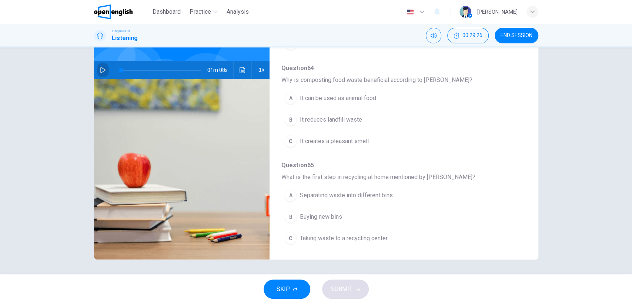
click at [100, 69] on icon "button" at bounding box center [103, 70] width 6 height 6
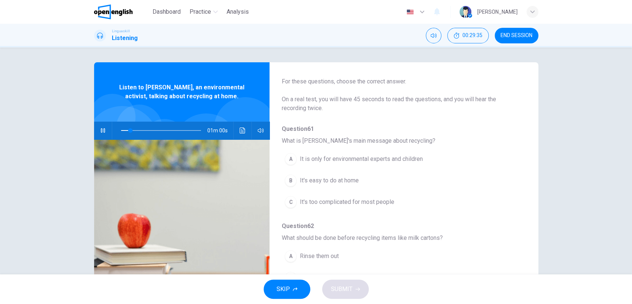
scroll to position [41, 0]
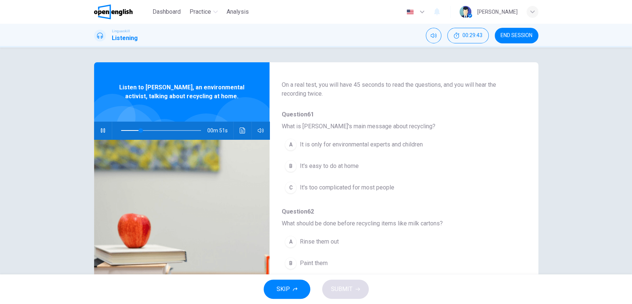
click at [290, 144] on div "A" at bounding box center [291, 144] width 12 height 12
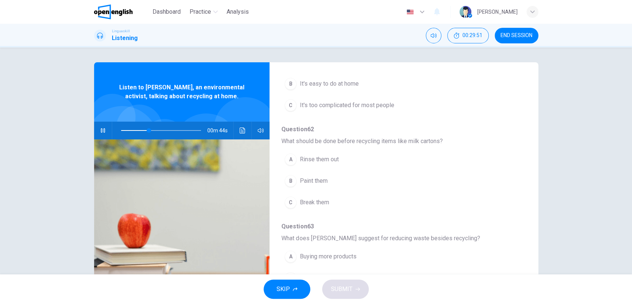
scroll to position [164, 0]
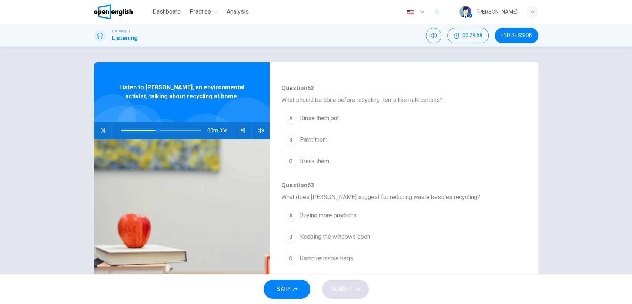
click at [290, 160] on div "C" at bounding box center [291, 161] width 12 height 12
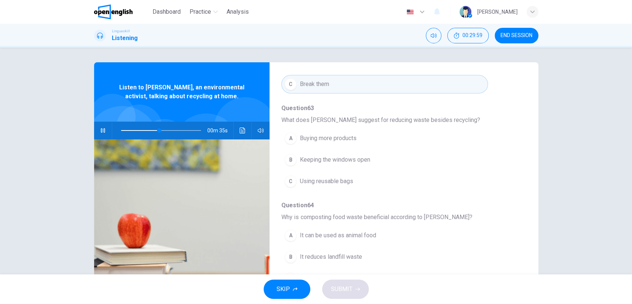
scroll to position [247, 0]
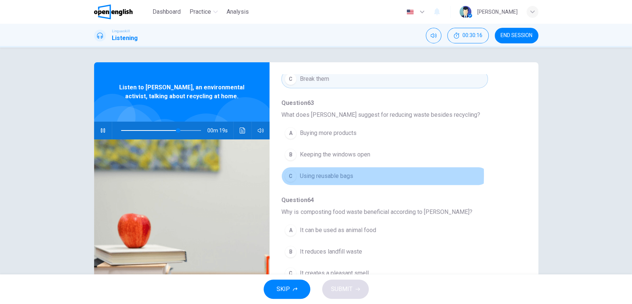
click at [290, 174] on div "C" at bounding box center [291, 176] width 12 height 12
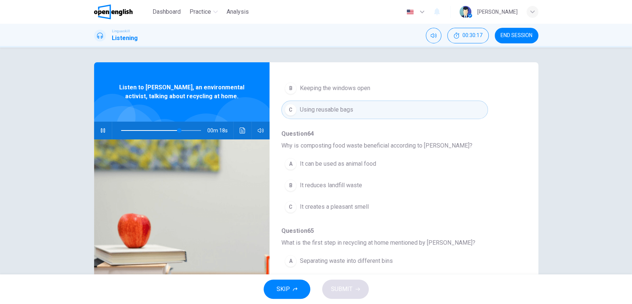
scroll to position [318, 0]
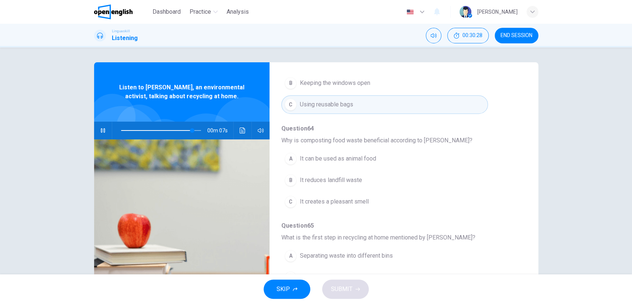
click at [282, 179] on button "B It reduces landfill waste" at bounding box center [384, 180] width 206 height 19
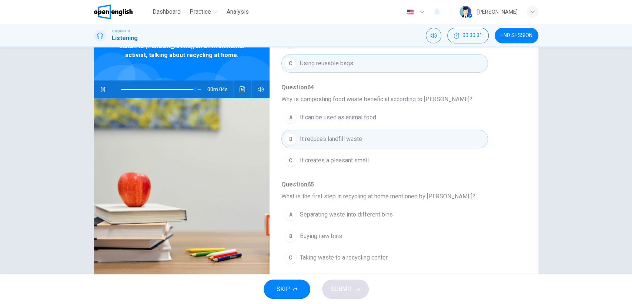
scroll to position [60, 0]
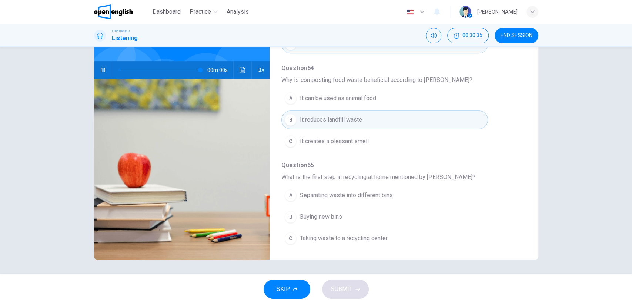
type input "*"
click at [290, 195] on div "A" at bounding box center [291, 195] width 12 height 12
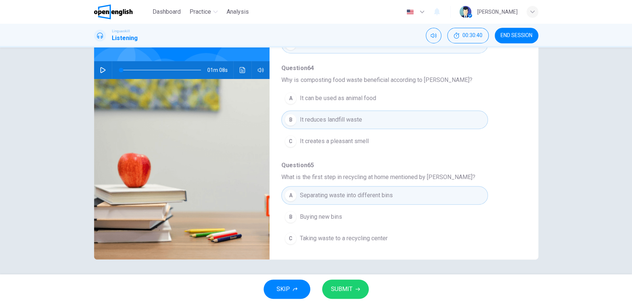
click at [344, 285] on span "SUBMIT" at bounding box center [341, 289] width 21 height 10
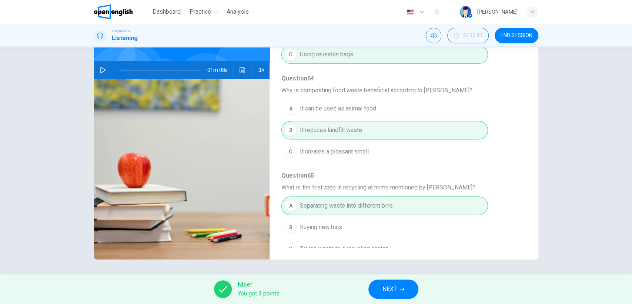
scroll to position [318, 0]
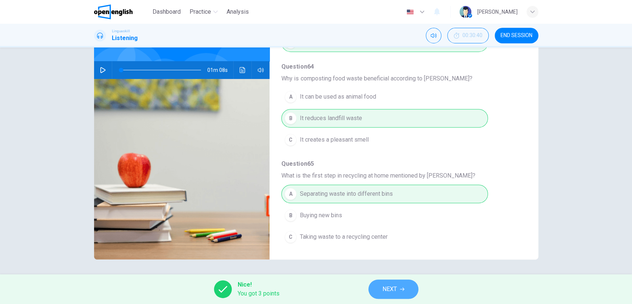
click at [393, 288] on span "NEXT" at bounding box center [389, 289] width 14 height 10
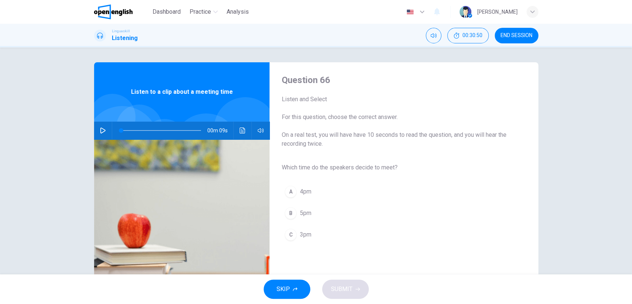
click at [100, 128] on icon "button" at bounding box center [103, 130] width 6 height 6
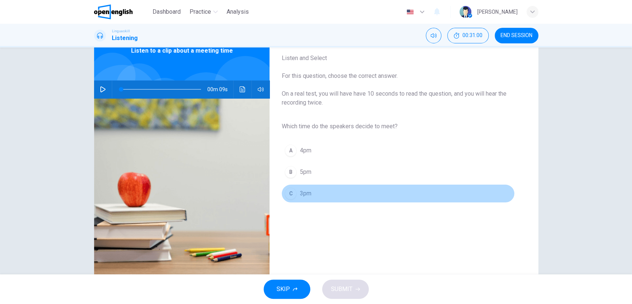
click at [289, 193] on div "C" at bounding box center [291, 193] width 12 height 12
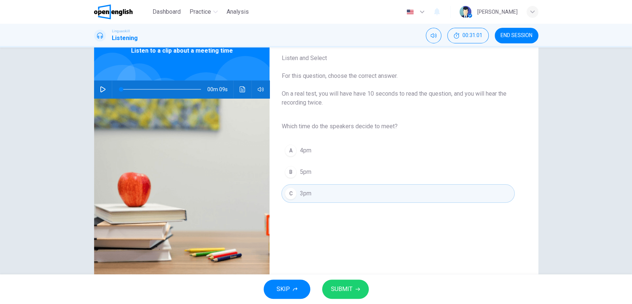
click at [341, 286] on span "SUBMIT" at bounding box center [341, 289] width 21 height 10
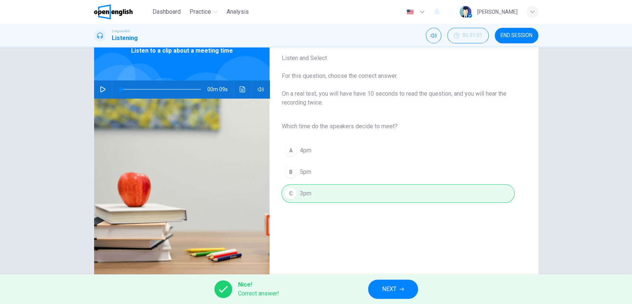
click at [387, 288] on span "NEXT" at bounding box center [389, 289] width 14 height 10
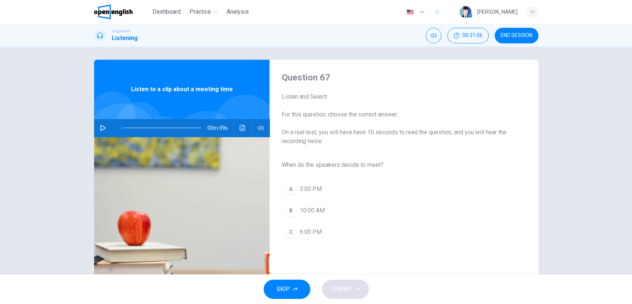
scroll to position [0, 0]
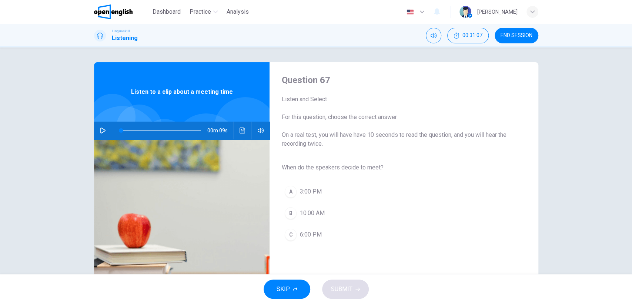
click at [101, 130] on icon "button" at bounding box center [103, 130] width 6 height 6
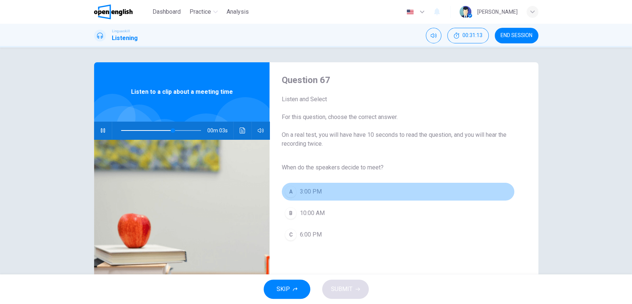
click at [291, 188] on div "A" at bounding box center [291, 191] width 12 height 12
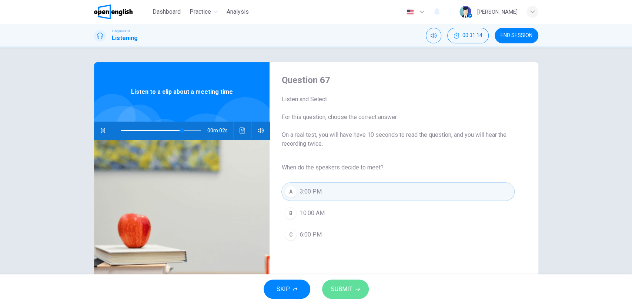
click at [351, 287] on span "SUBMIT" at bounding box center [341, 289] width 21 height 10
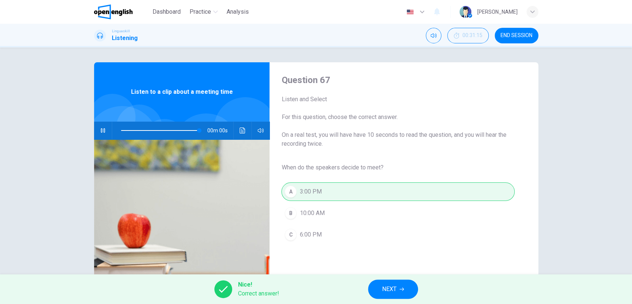
type input "*"
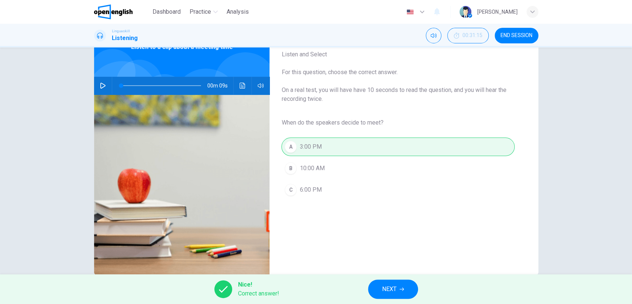
scroll to position [60, 0]
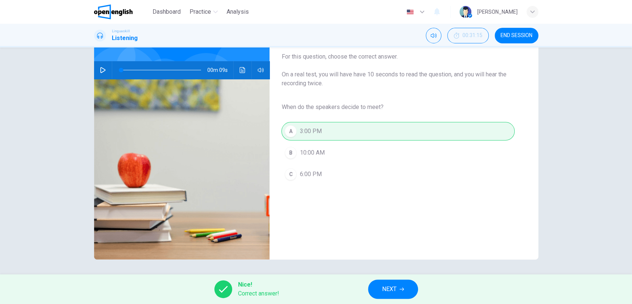
click at [396, 285] on span "NEXT" at bounding box center [389, 289] width 14 height 10
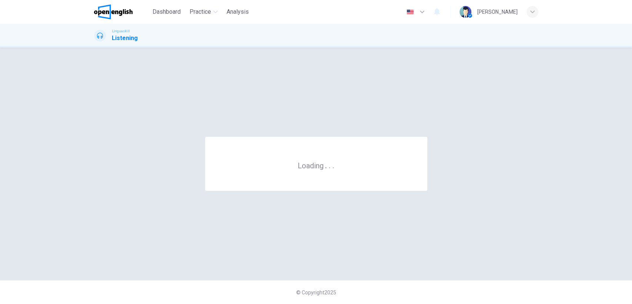
scroll to position [0, 0]
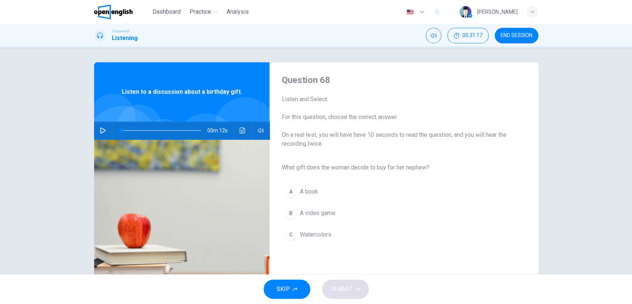
click at [518, 36] on span "END SESSION" at bounding box center [517, 36] width 32 height 6
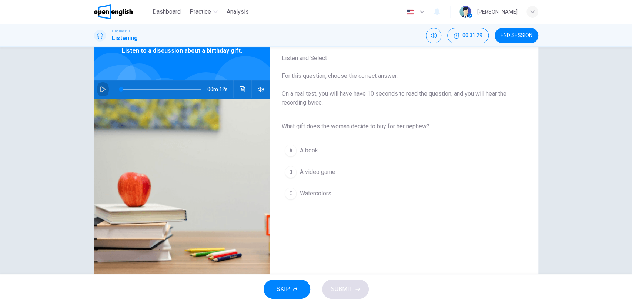
click at [100, 88] on icon "button" at bounding box center [103, 89] width 6 height 6
type input "*"
click at [290, 192] on div "C" at bounding box center [291, 193] width 12 height 12
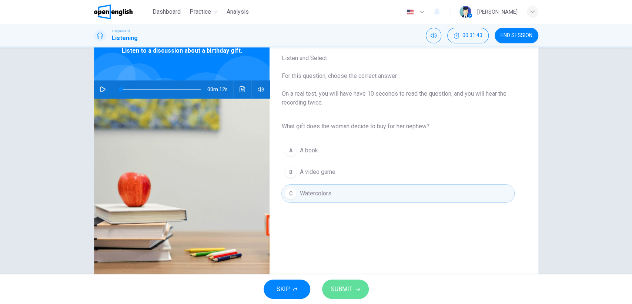
click at [351, 285] on span "SUBMIT" at bounding box center [341, 289] width 21 height 10
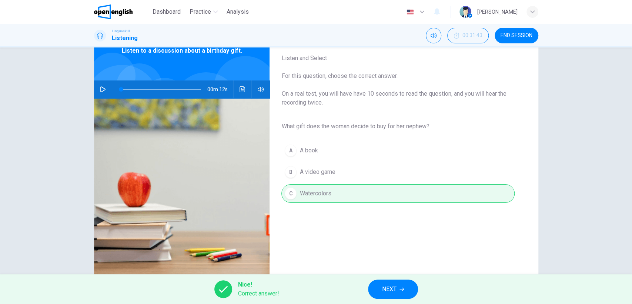
click at [394, 288] on span "NEXT" at bounding box center [389, 289] width 14 height 10
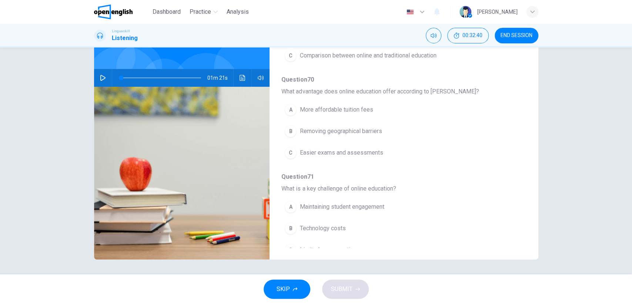
scroll to position [0, 0]
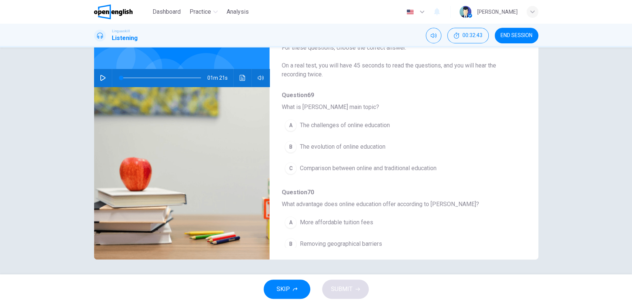
click at [102, 78] on icon "button" at bounding box center [102, 78] width 5 height 6
click at [288, 146] on div "B" at bounding box center [291, 147] width 12 height 12
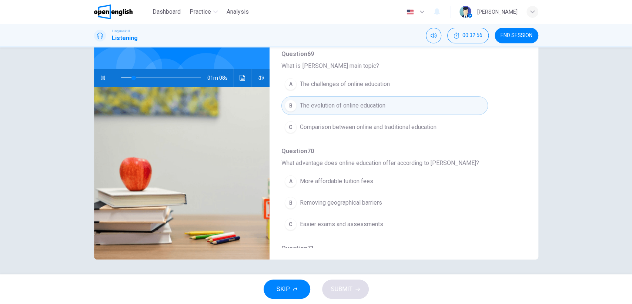
scroll to position [82, 0]
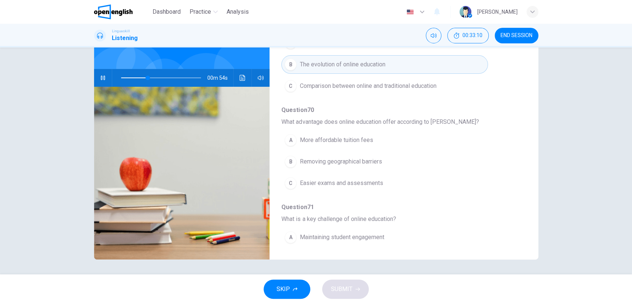
click at [285, 160] on div "B" at bounding box center [291, 162] width 12 height 12
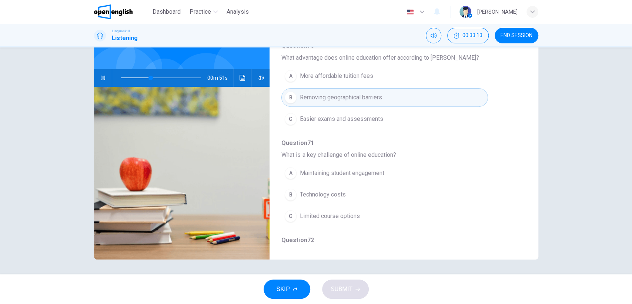
scroll to position [164, 0]
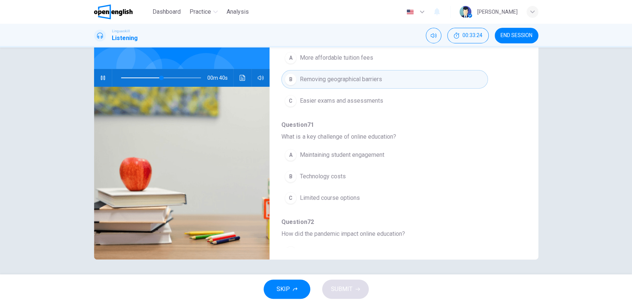
click at [290, 155] on div "A" at bounding box center [291, 155] width 12 height 12
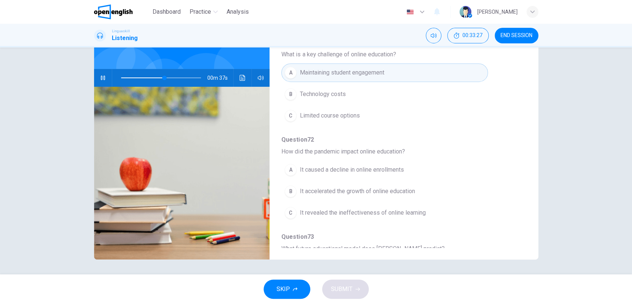
scroll to position [288, 0]
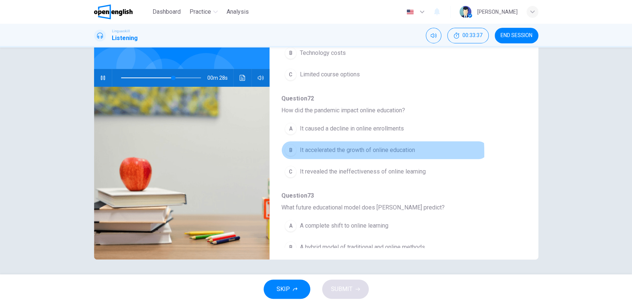
click at [288, 151] on div "B" at bounding box center [291, 150] width 12 height 12
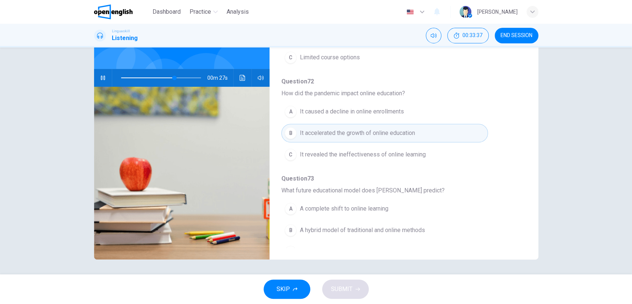
scroll to position [318, 0]
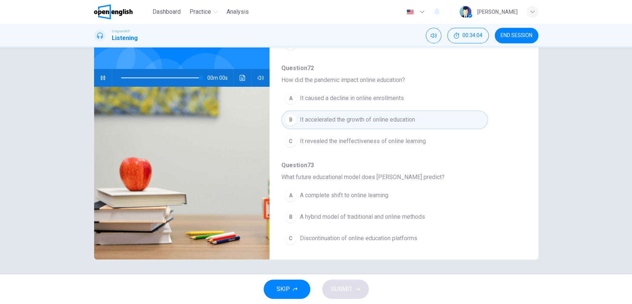
type input "*"
click at [288, 214] on div "B" at bounding box center [291, 217] width 12 height 12
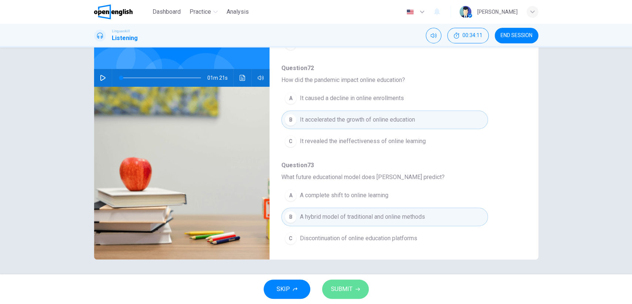
click at [340, 285] on span "SUBMIT" at bounding box center [341, 289] width 21 height 10
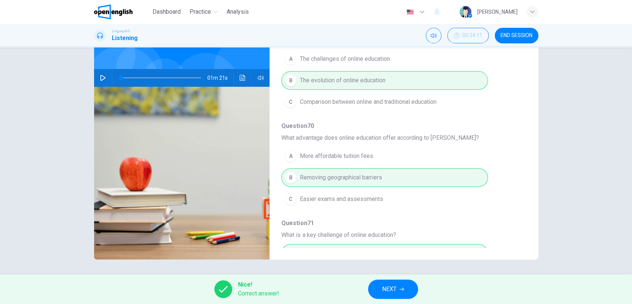
scroll to position [61, 0]
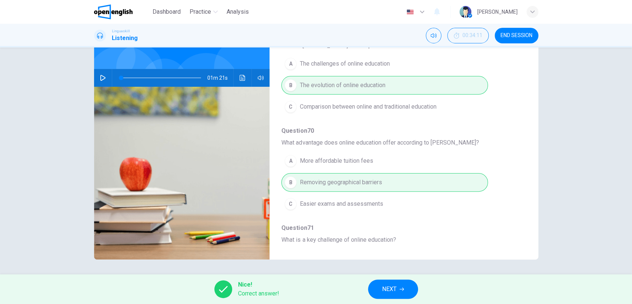
click at [392, 288] on span "NEXT" at bounding box center [389, 289] width 14 height 10
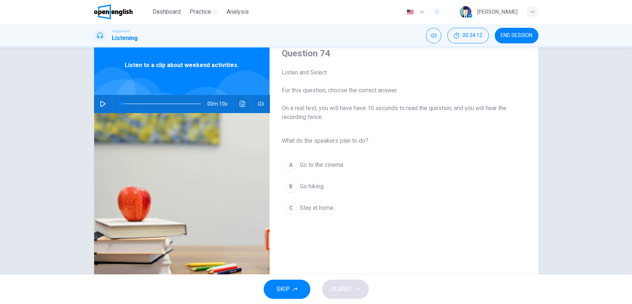
scroll to position [41, 0]
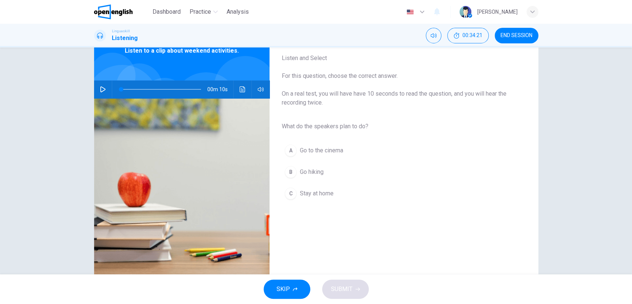
click at [100, 87] on icon "button" at bounding box center [103, 89] width 6 height 6
type input "*"
click at [290, 171] on div "B" at bounding box center [291, 172] width 12 height 12
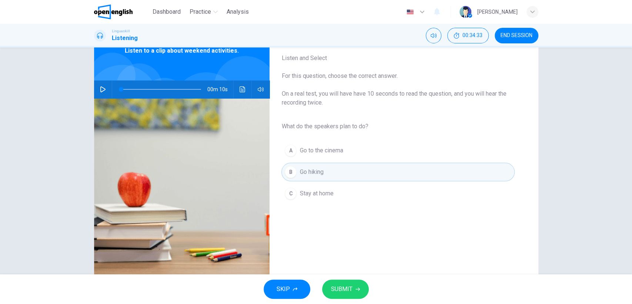
click at [344, 286] on span "SUBMIT" at bounding box center [341, 289] width 21 height 10
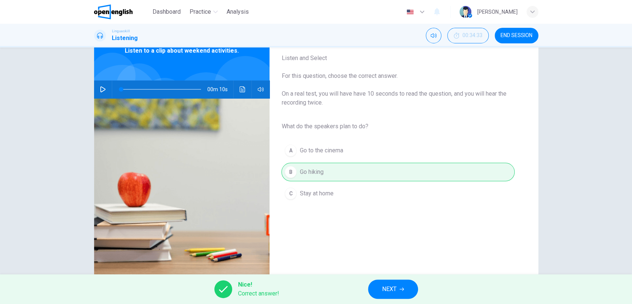
click at [385, 286] on span "NEXT" at bounding box center [389, 289] width 14 height 10
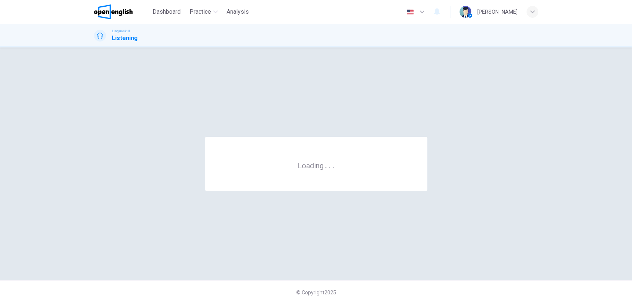
scroll to position [0, 0]
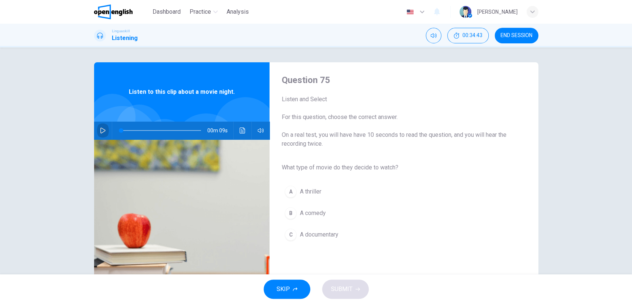
click at [101, 131] on icon "button" at bounding box center [103, 130] width 6 height 6
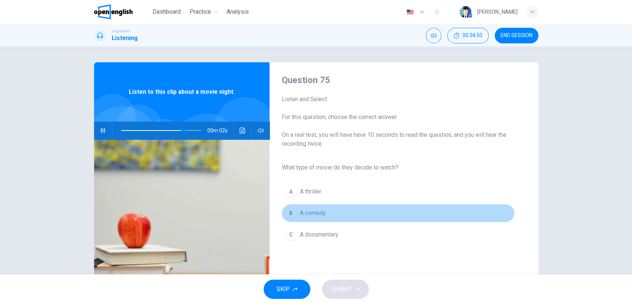
click at [289, 212] on div "B" at bounding box center [291, 213] width 12 height 12
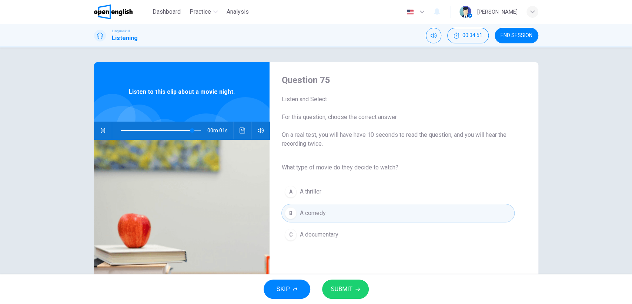
click at [351, 286] on span "SUBMIT" at bounding box center [341, 289] width 21 height 10
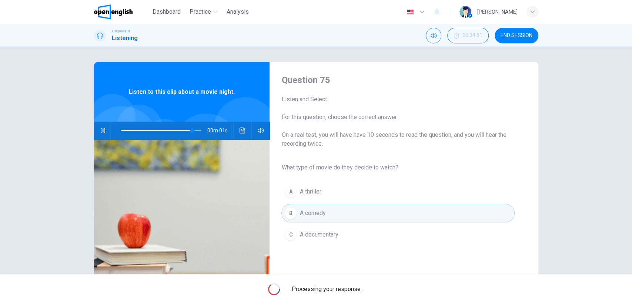
type input "*"
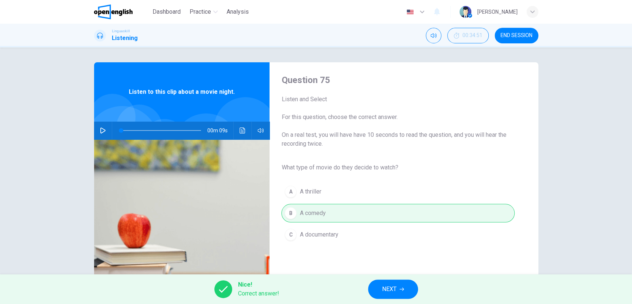
click at [394, 290] on span "NEXT" at bounding box center [389, 289] width 14 height 10
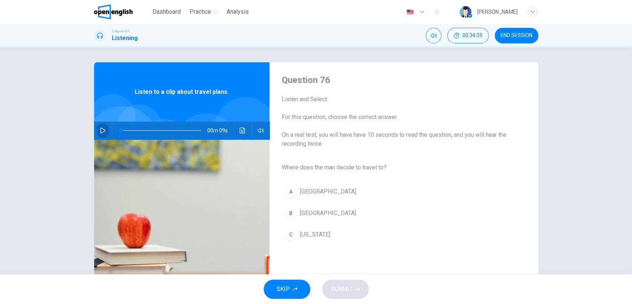
click at [100, 131] on icon "button" at bounding box center [103, 130] width 6 height 6
type input "*"
click at [290, 214] on div "B" at bounding box center [291, 213] width 12 height 12
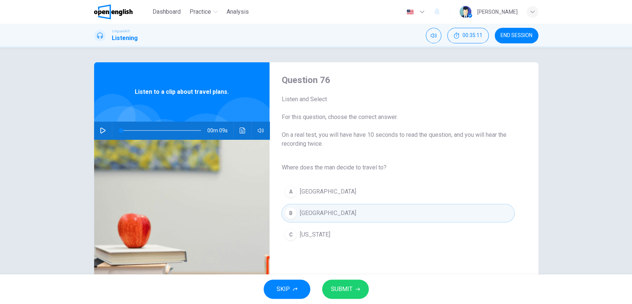
click at [353, 287] on button "SUBMIT" at bounding box center [345, 288] width 47 height 19
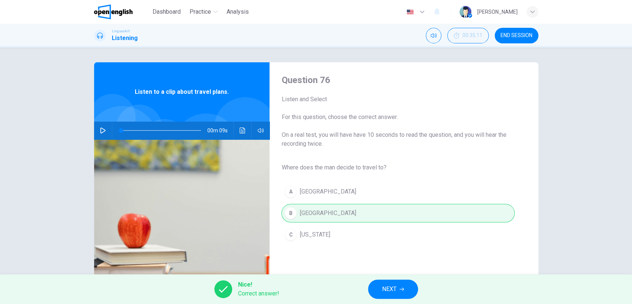
click at [387, 285] on span "NEXT" at bounding box center [389, 289] width 14 height 10
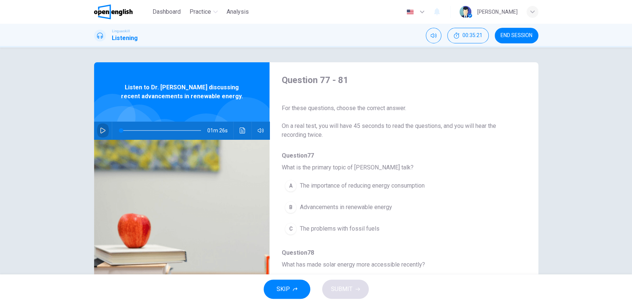
click at [103, 128] on icon "button" at bounding box center [103, 130] width 6 height 6
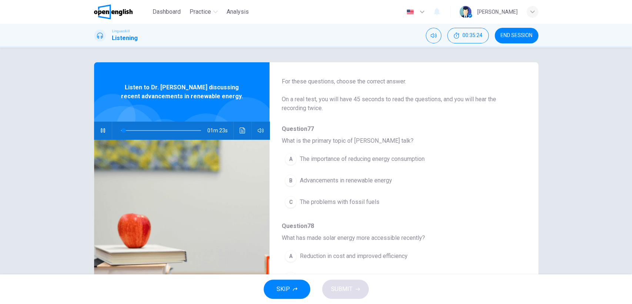
scroll to position [41, 0]
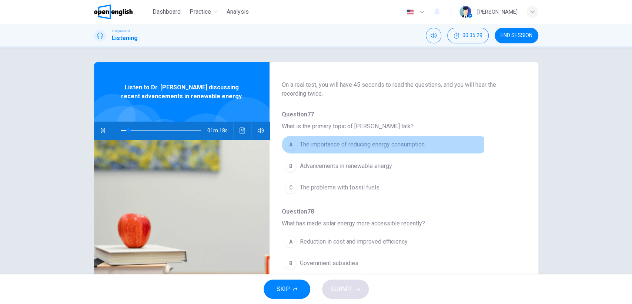
click at [287, 144] on div "A" at bounding box center [291, 144] width 12 height 12
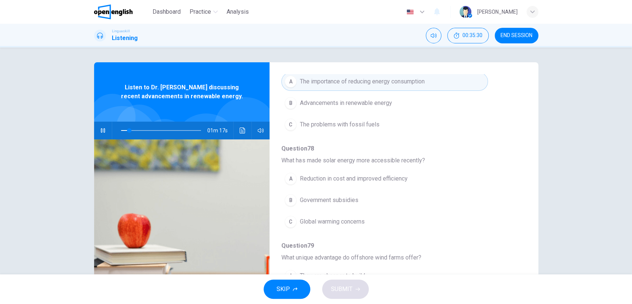
scroll to position [123, 0]
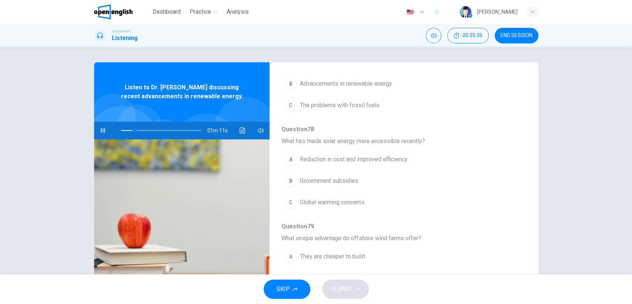
click at [286, 158] on div "A" at bounding box center [291, 159] width 12 height 12
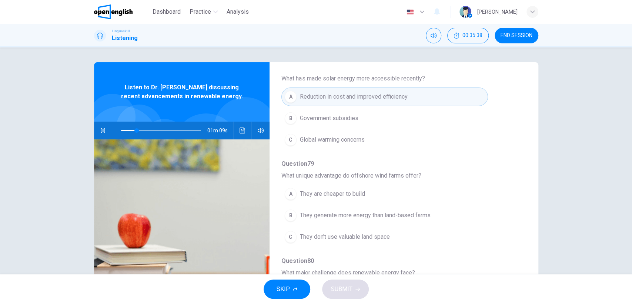
scroll to position [205, 0]
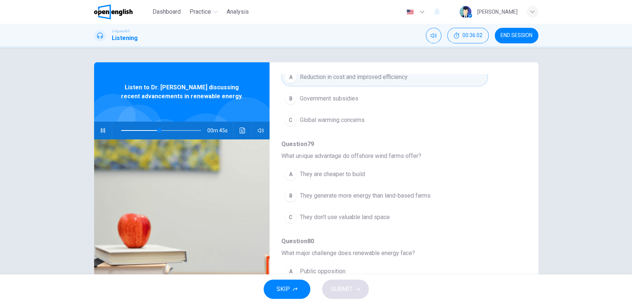
click at [294, 191] on button "B They generate more energy than land-based farms" at bounding box center [384, 195] width 206 height 19
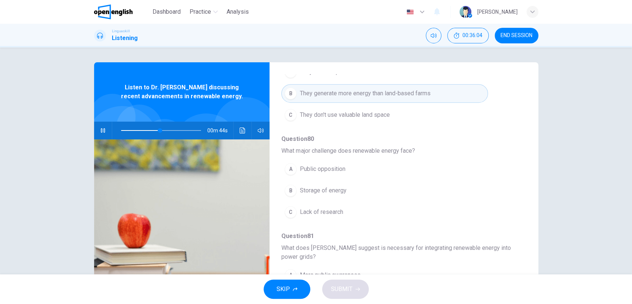
scroll to position [327, 0]
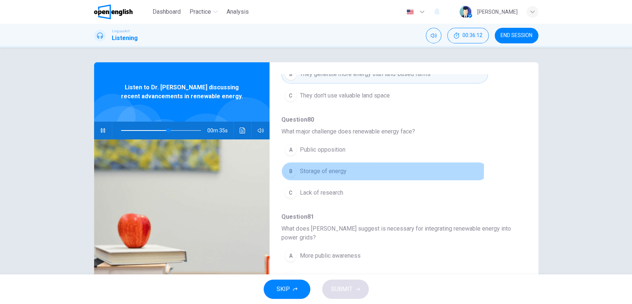
click at [291, 168] on div "B" at bounding box center [291, 171] width 12 height 12
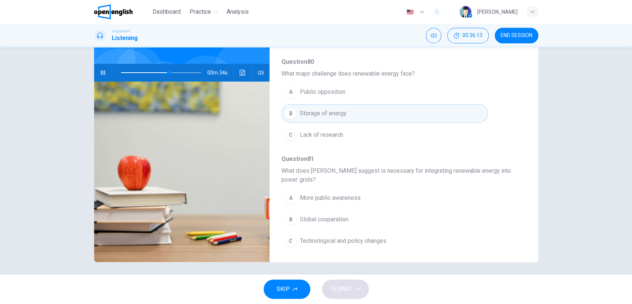
scroll to position [60, 0]
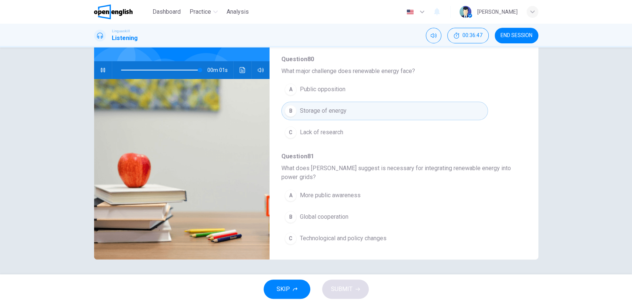
type input "*"
click at [289, 195] on div "A" at bounding box center [291, 195] width 12 height 12
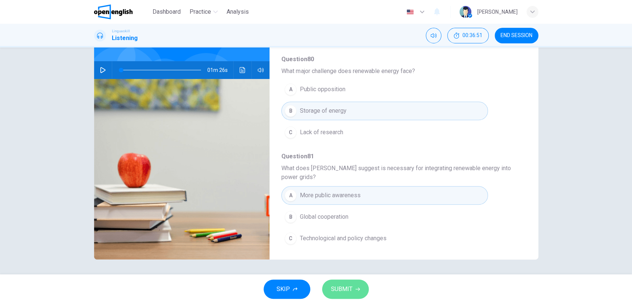
click at [347, 290] on span "SUBMIT" at bounding box center [341, 289] width 21 height 10
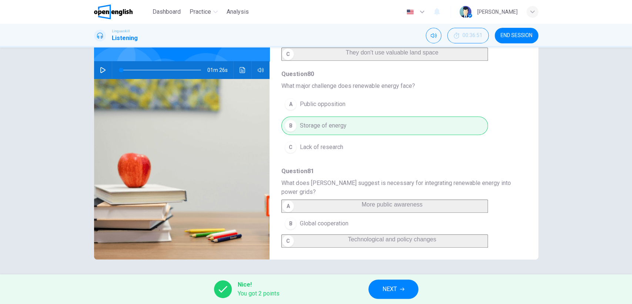
scroll to position [327, 0]
click at [385, 287] on span "NEXT" at bounding box center [389, 289] width 14 height 10
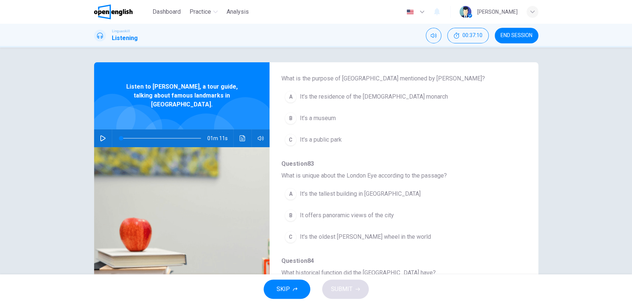
scroll to position [71, 0]
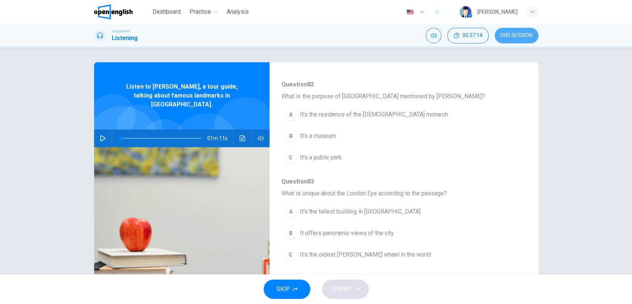
drag, startPoint x: 510, startPoint y: 34, endPoint x: 347, endPoint y: 54, distance: 164.5
click at [510, 34] on span "END SESSION" at bounding box center [517, 36] width 32 height 6
